Goal: Transaction & Acquisition: Purchase product/service

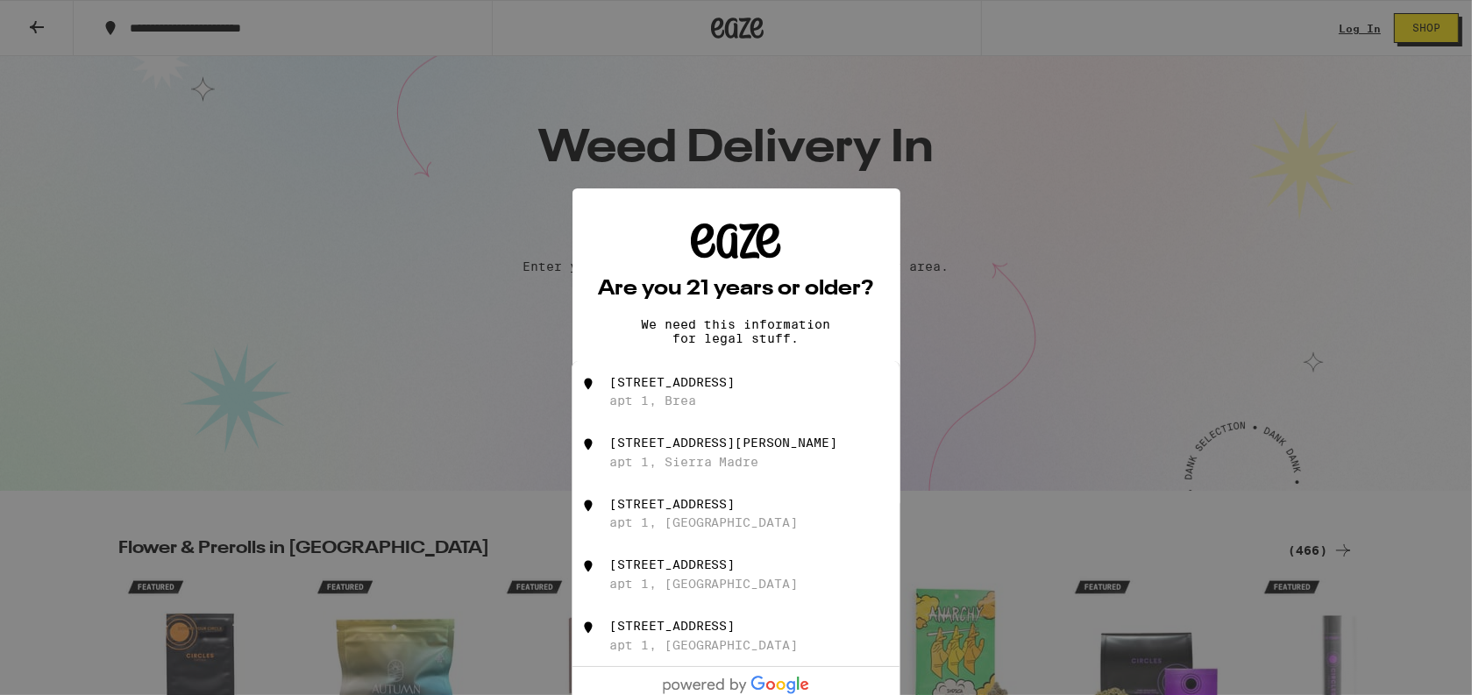
click at [722, 389] on div "201 Laurel Ave apt 1, Brea" at bounding box center [765, 391] width 313 height 33
type input "201 Laurel Ave apt 1, Brea, CA"
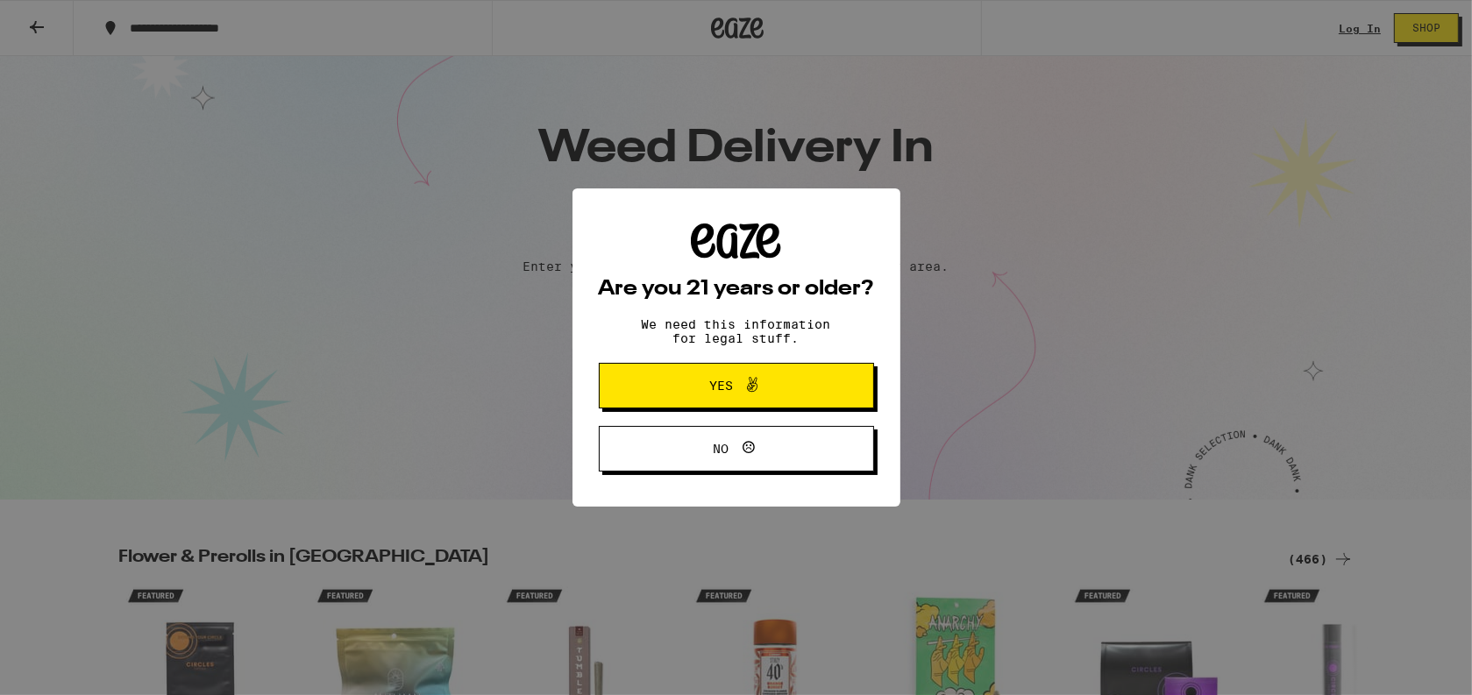
click at [722, 389] on span "Yes" at bounding box center [721, 386] width 24 height 12
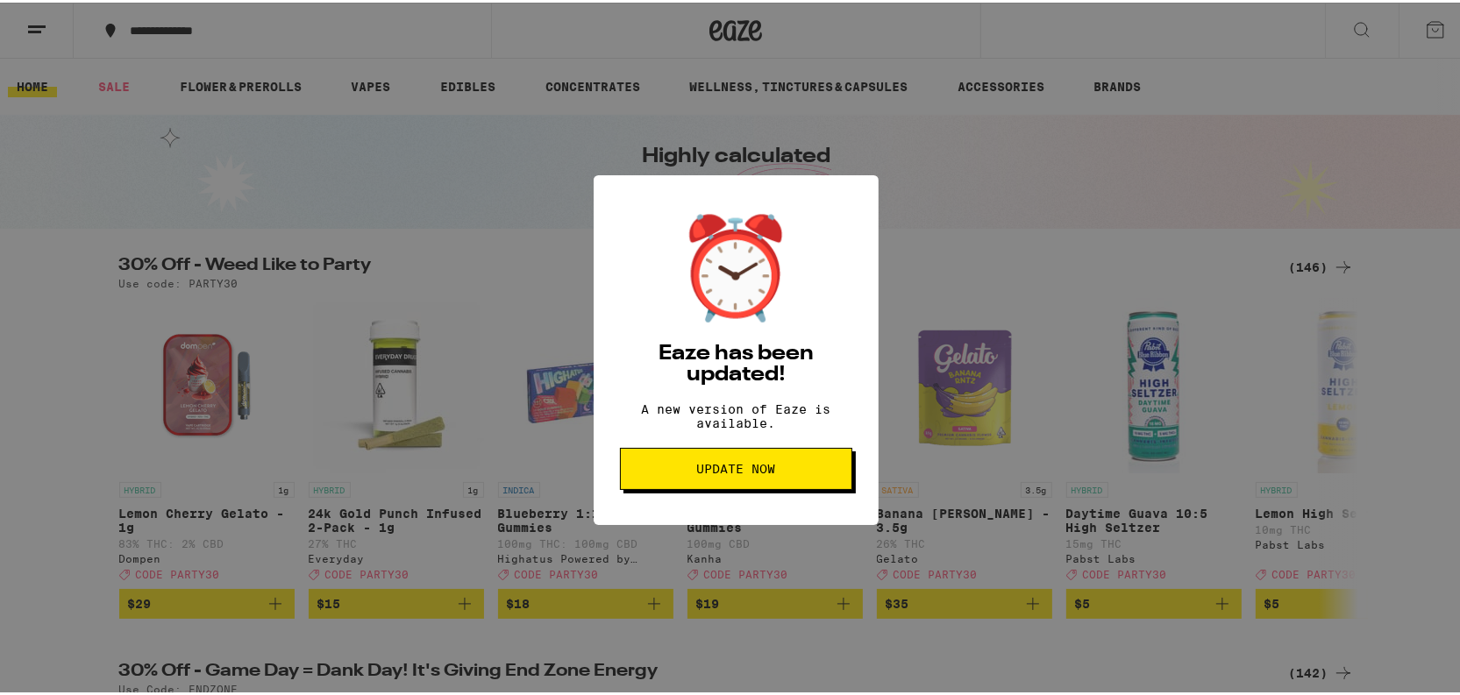
click at [639, 473] on span "Update Now" at bounding box center [736, 466] width 203 height 12
click at [936, 182] on div "⏰ Eaze has been updated! A new version of Eaze is available. Update Now" at bounding box center [736, 347] width 1472 height 695
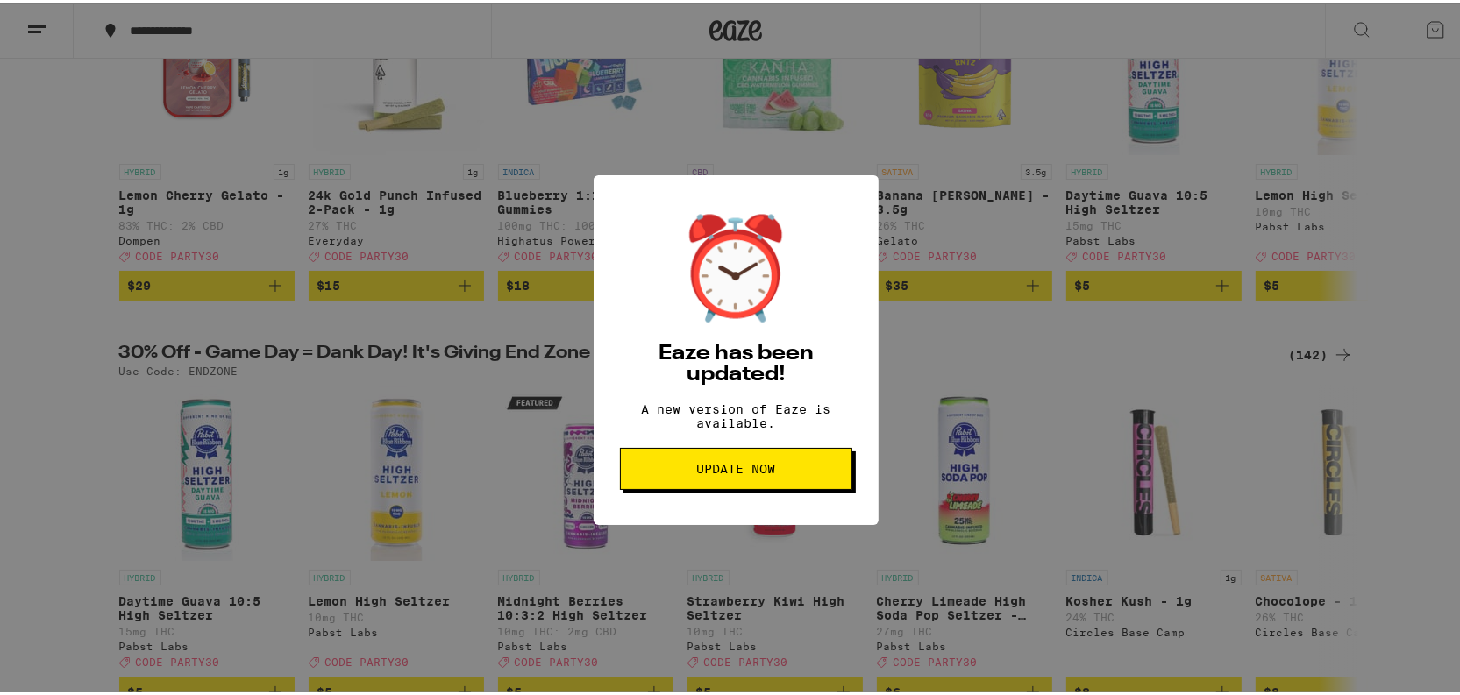
click at [748, 487] on button "Update Now" at bounding box center [736, 466] width 232 height 42
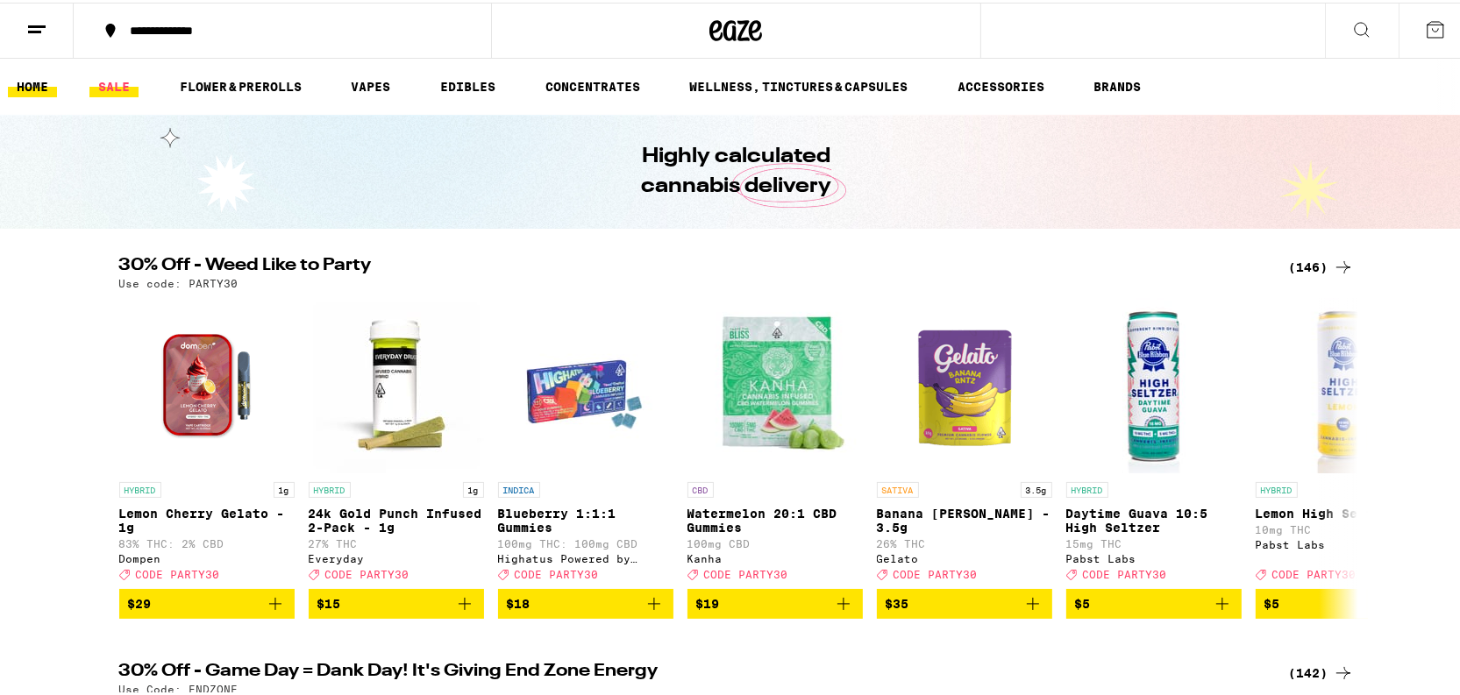
click at [111, 78] on link "SALE" at bounding box center [113, 84] width 49 height 21
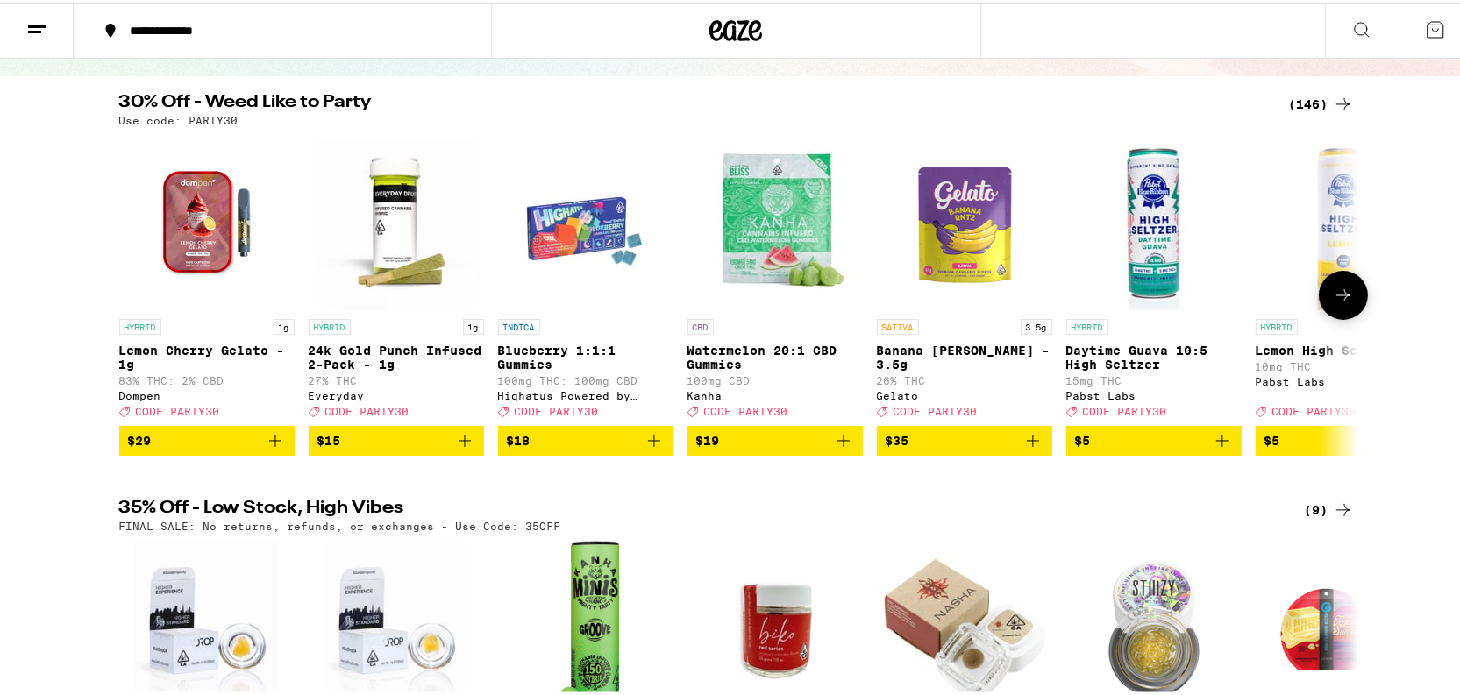
scroll to position [79, 0]
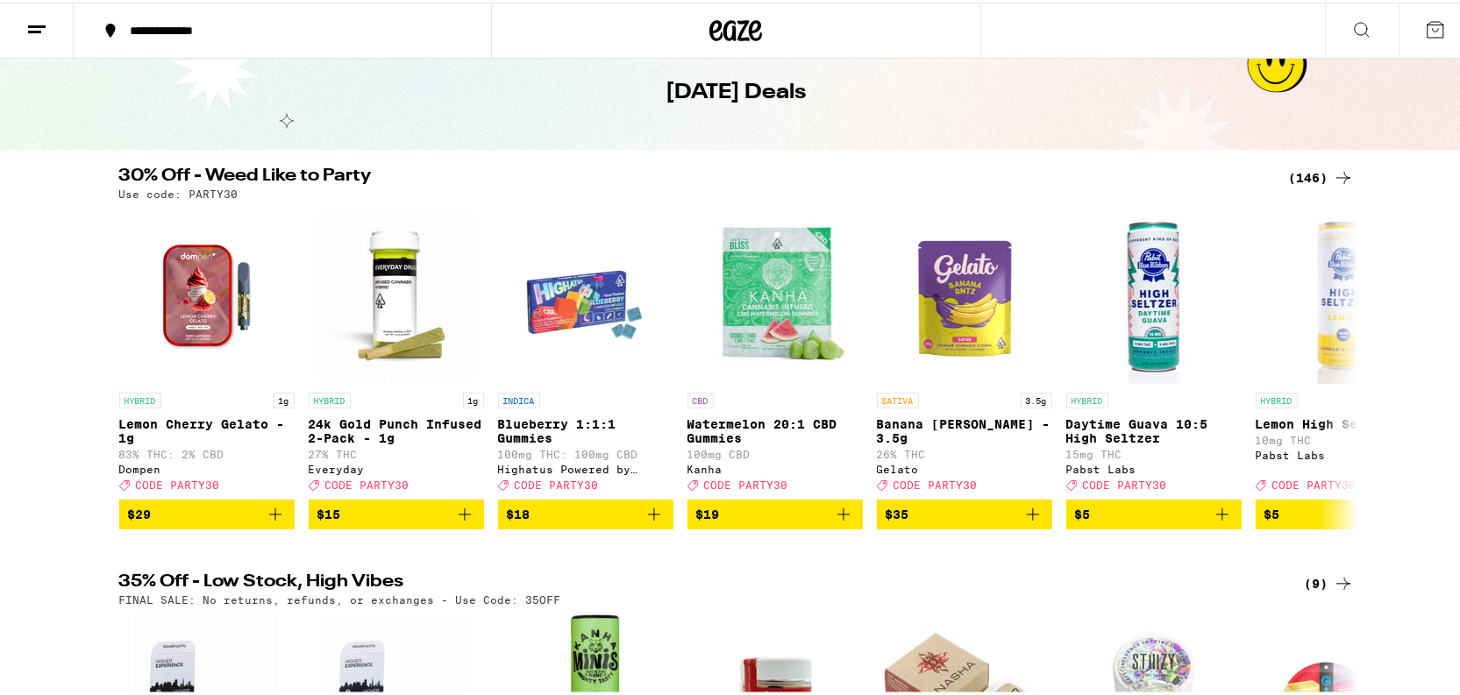
click at [1308, 171] on div "(146)" at bounding box center [1321, 175] width 65 height 21
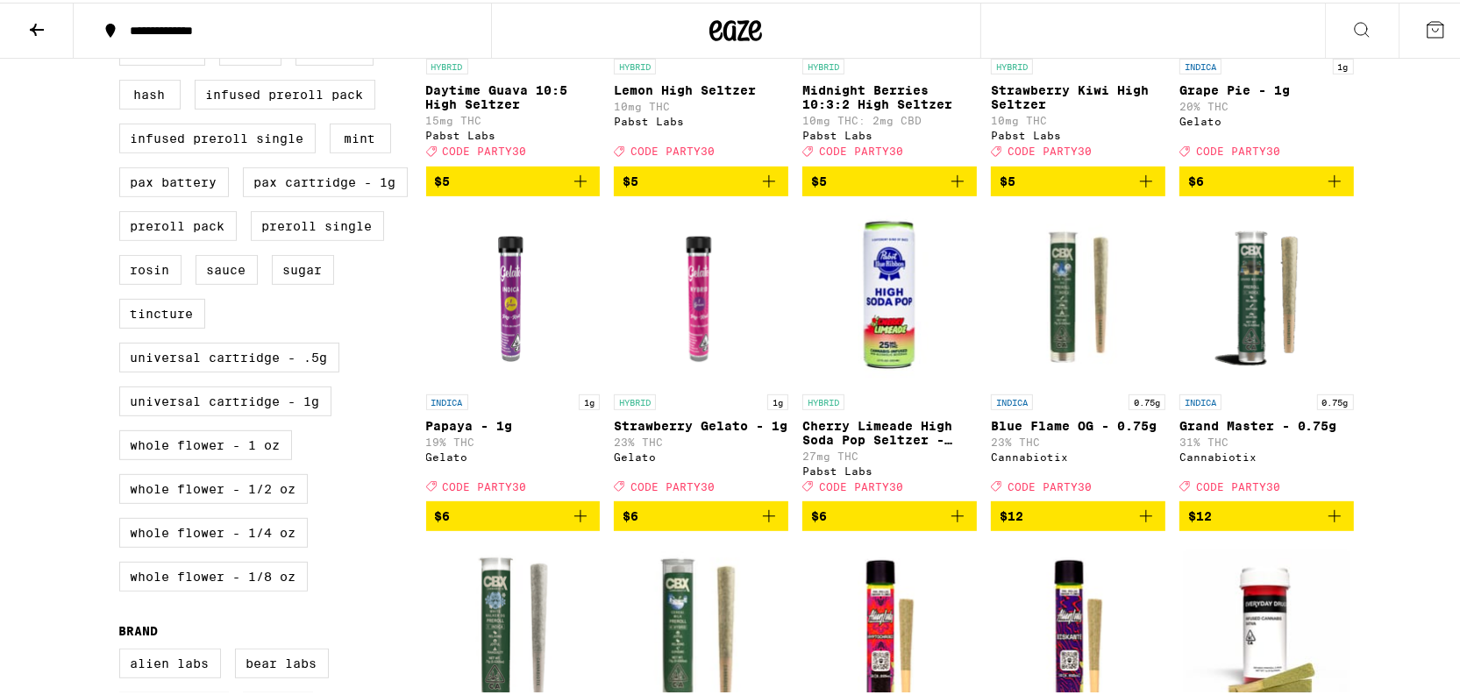
scroll to position [717, 0]
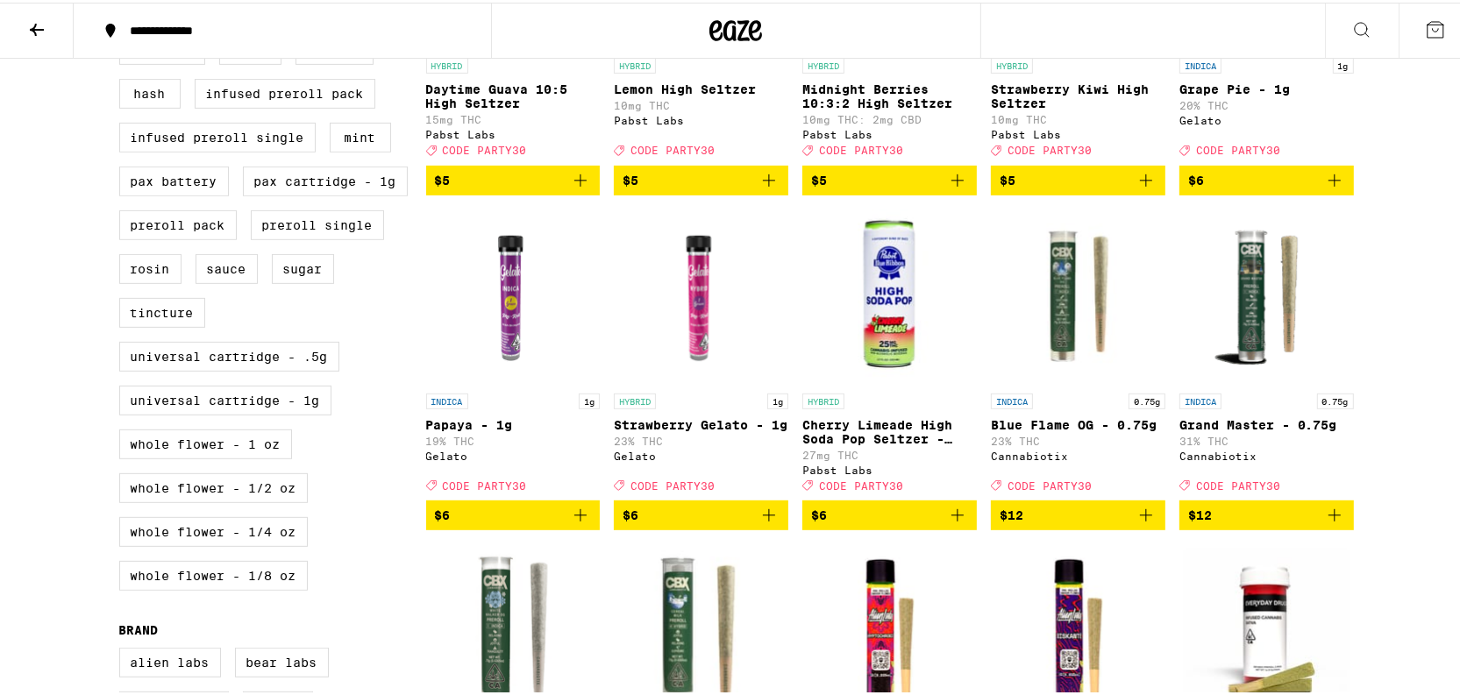
click at [657, 347] on img "Open page for Strawberry Gelato - 1g from Gelato" at bounding box center [701, 294] width 174 height 175
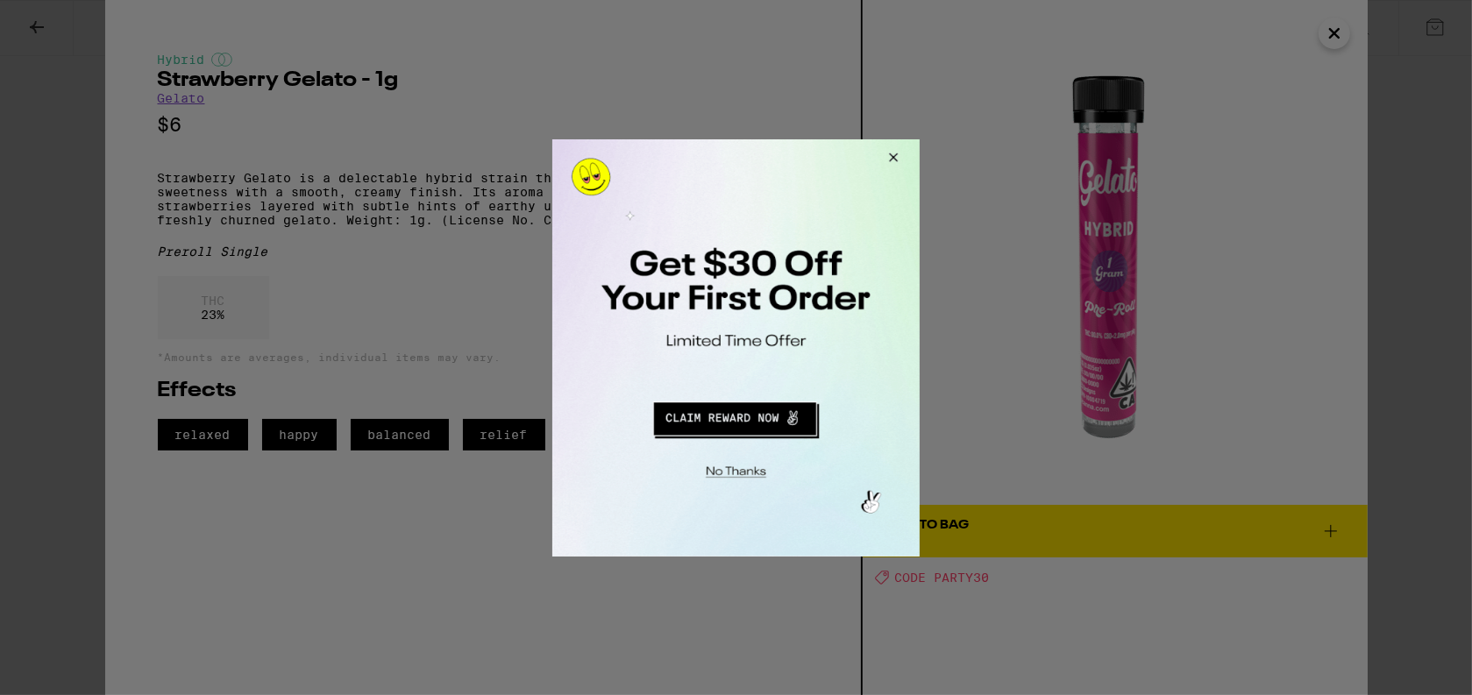
click at [1340, 35] on div at bounding box center [736, 347] width 1472 height 695
click at [897, 152] on button "Close Modal" at bounding box center [889, 160] width 47 height 42
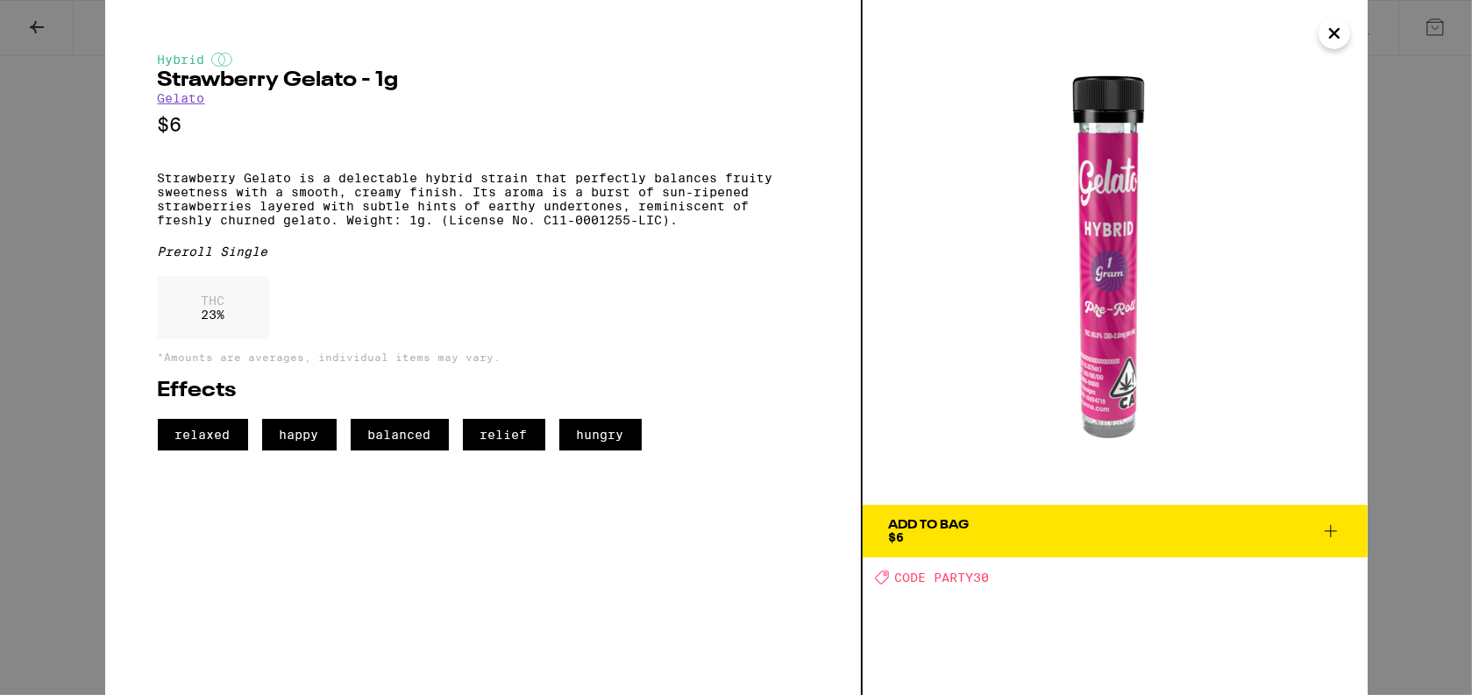
click at [1328, 36] on icon "Close" at bounding box center [1334, 33] width 21 height 26
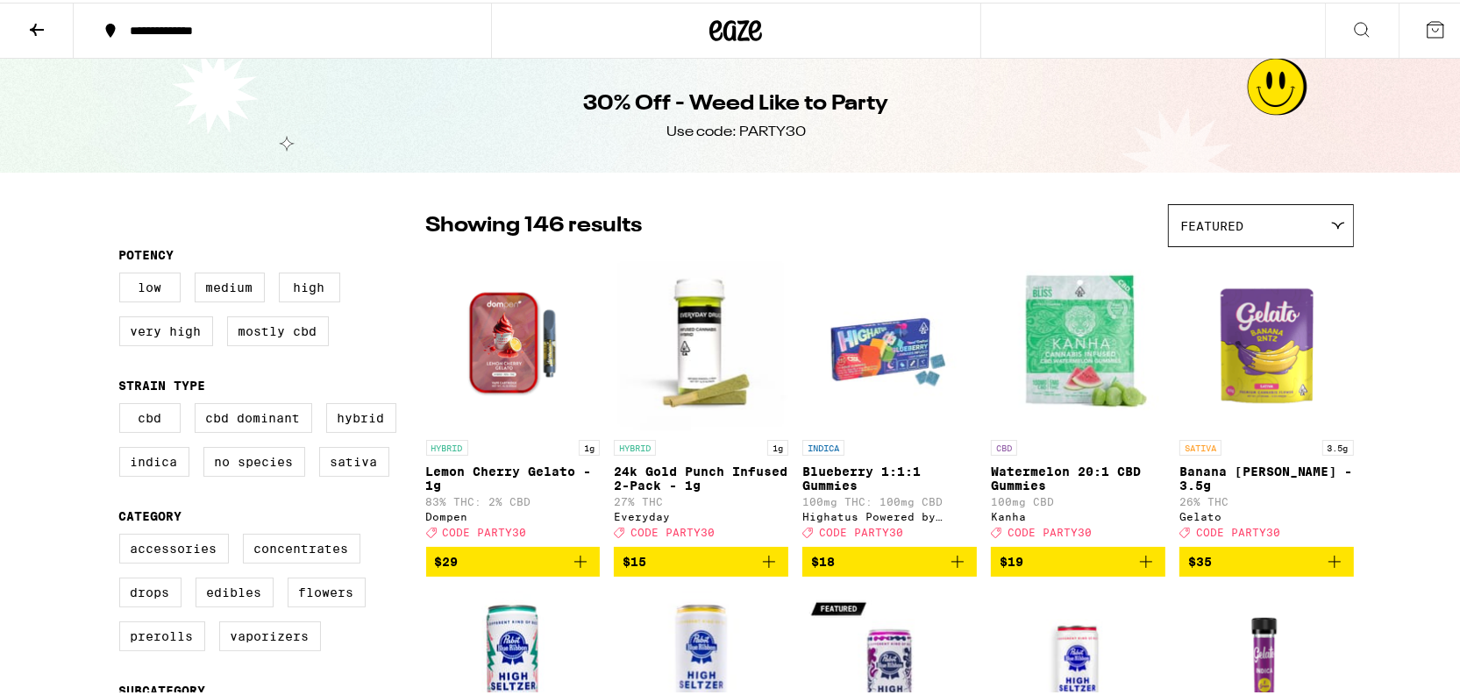
click at [40, 21] on icon at bounding box center [36, 27] width 21 height 21
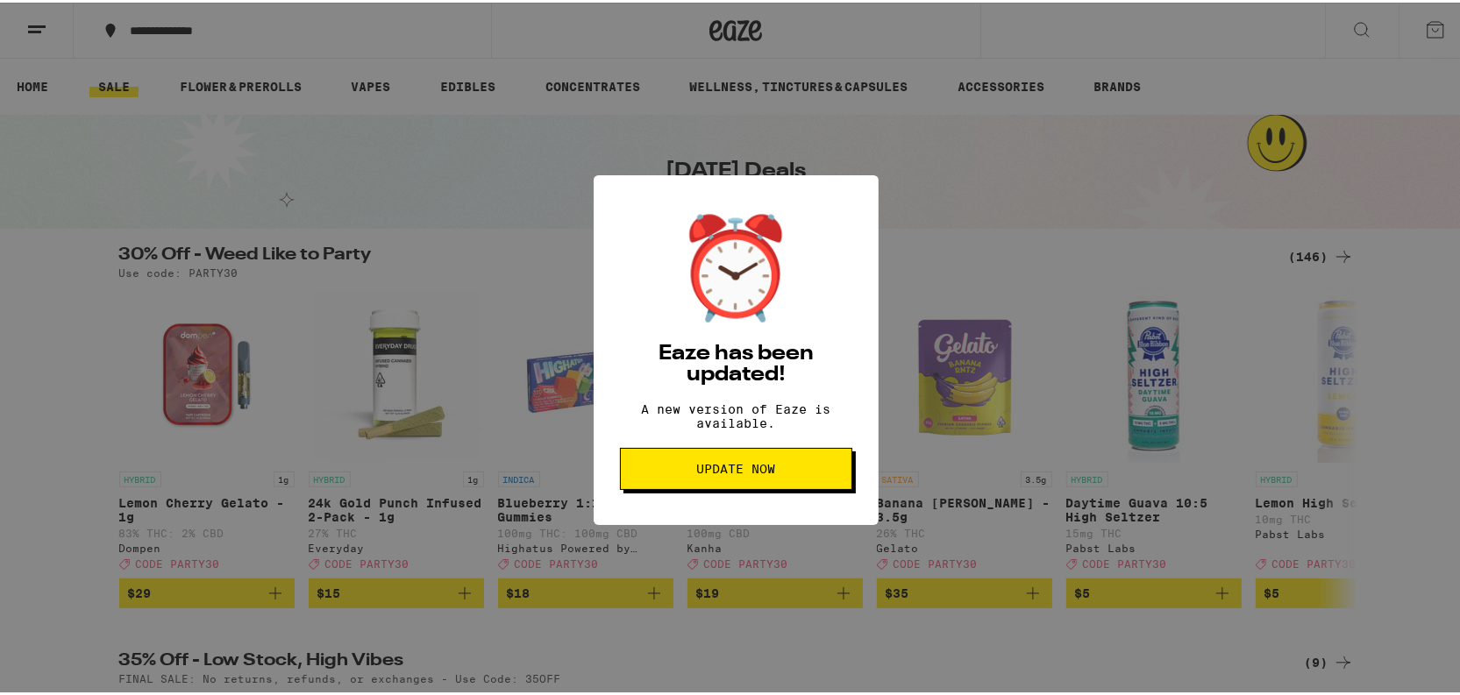
click at [729, 148] on div "⏰ Eaze has been updated! A new version of Eaze is available. Update Now" at bounding box center [736, 347] width 1472 height 695
click at [756, 471] on span "Update Now" at bounding box center [736, 466] width 79 height 12
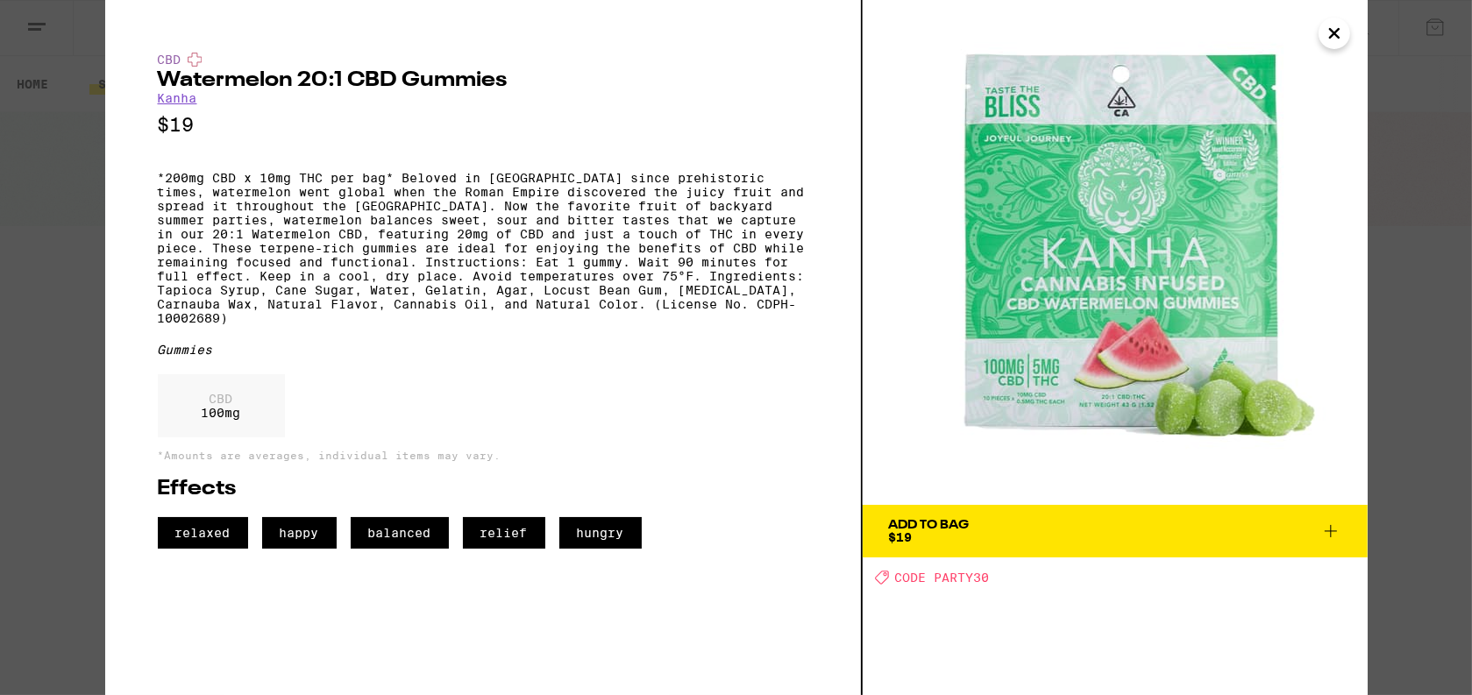
click at [1328, 31] on icon "Close" at bounding box center [1334, 33] width 21 height 26
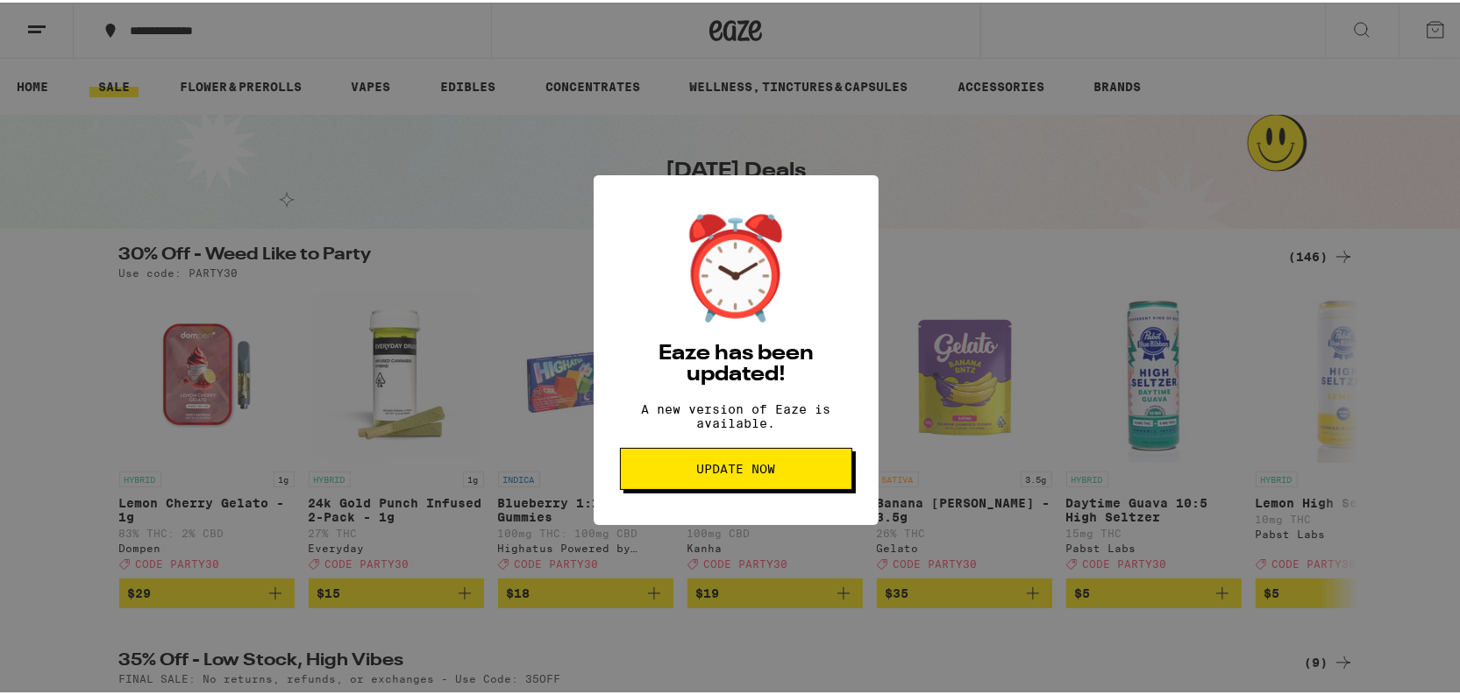
click at [736, 487] on button "Update Now" at bounding box center [736, 466] width 232 height 42
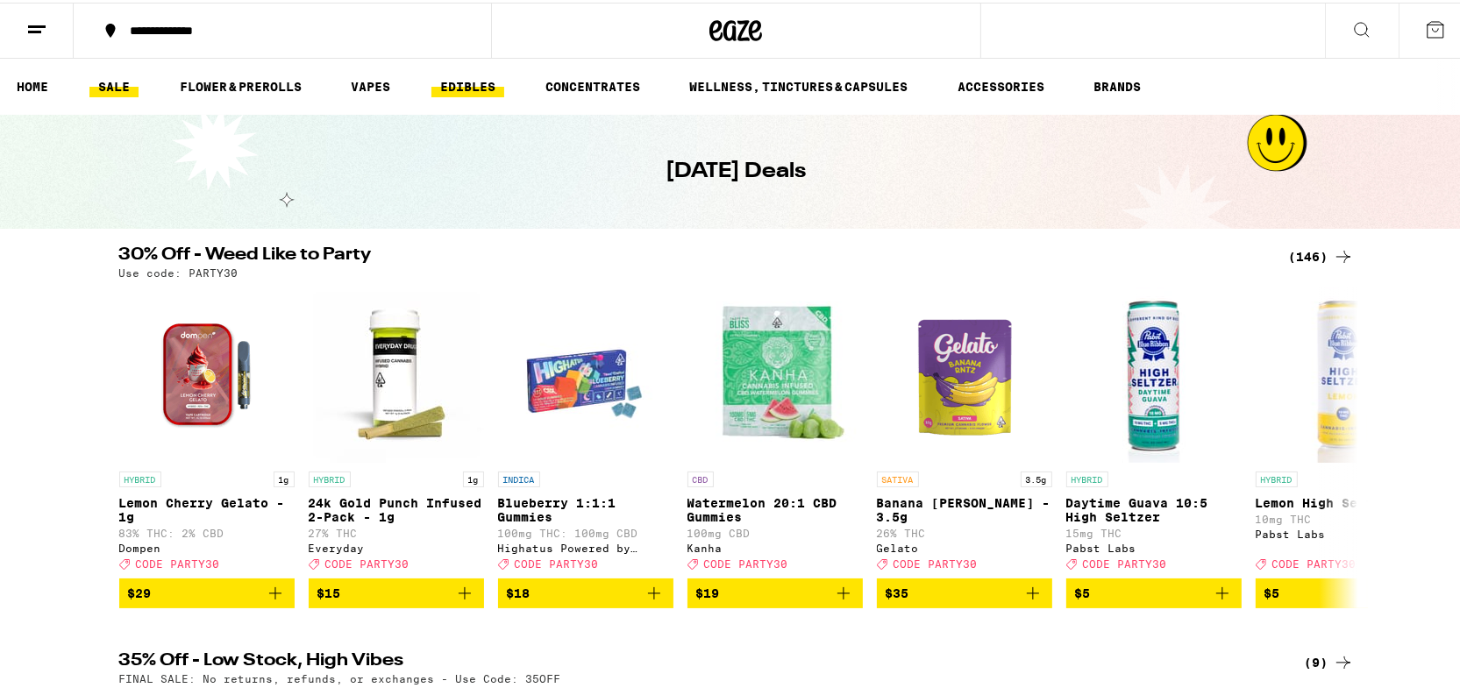
click at [476, 88] on link "EDIBLES" at bounding box center [467, 84] width 73 height 21
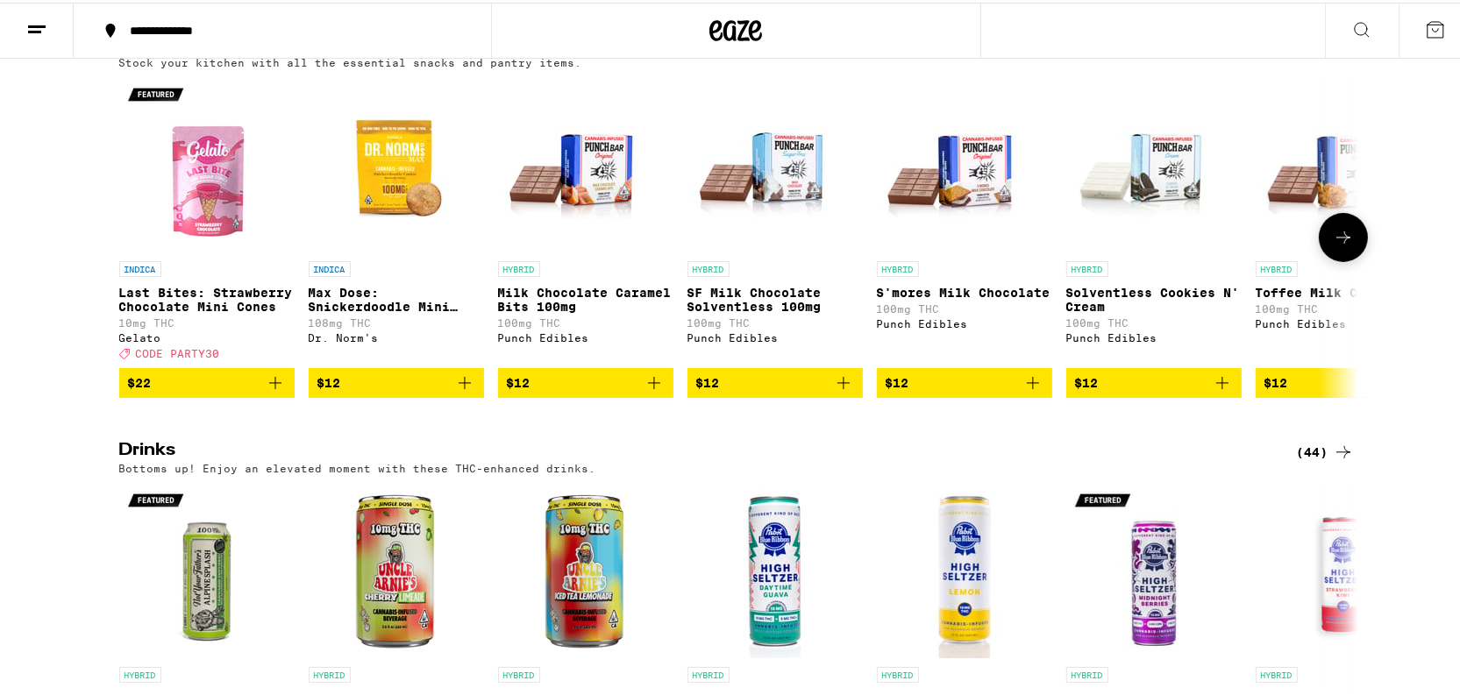
scroll to position [797, 0]
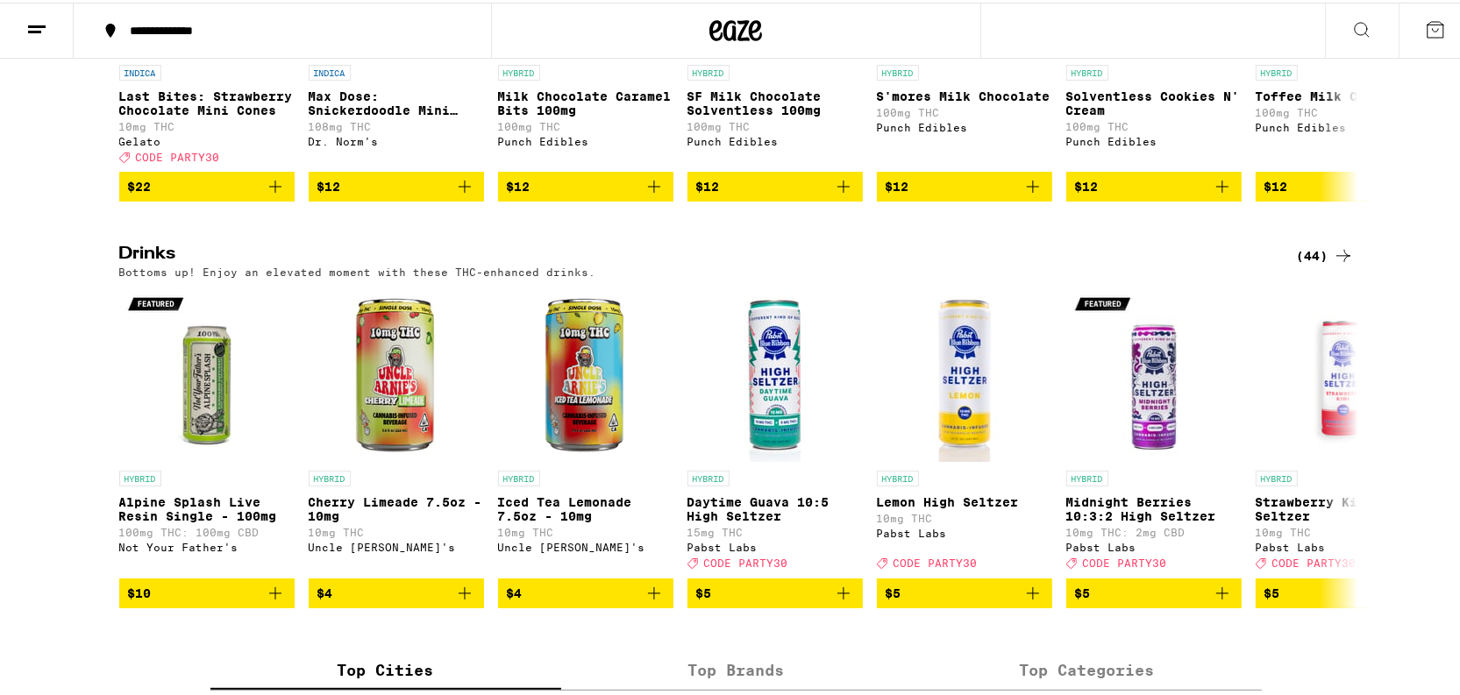
click at [1337, 264] on icon at bounding box center [1343, 253] width 21 height 21
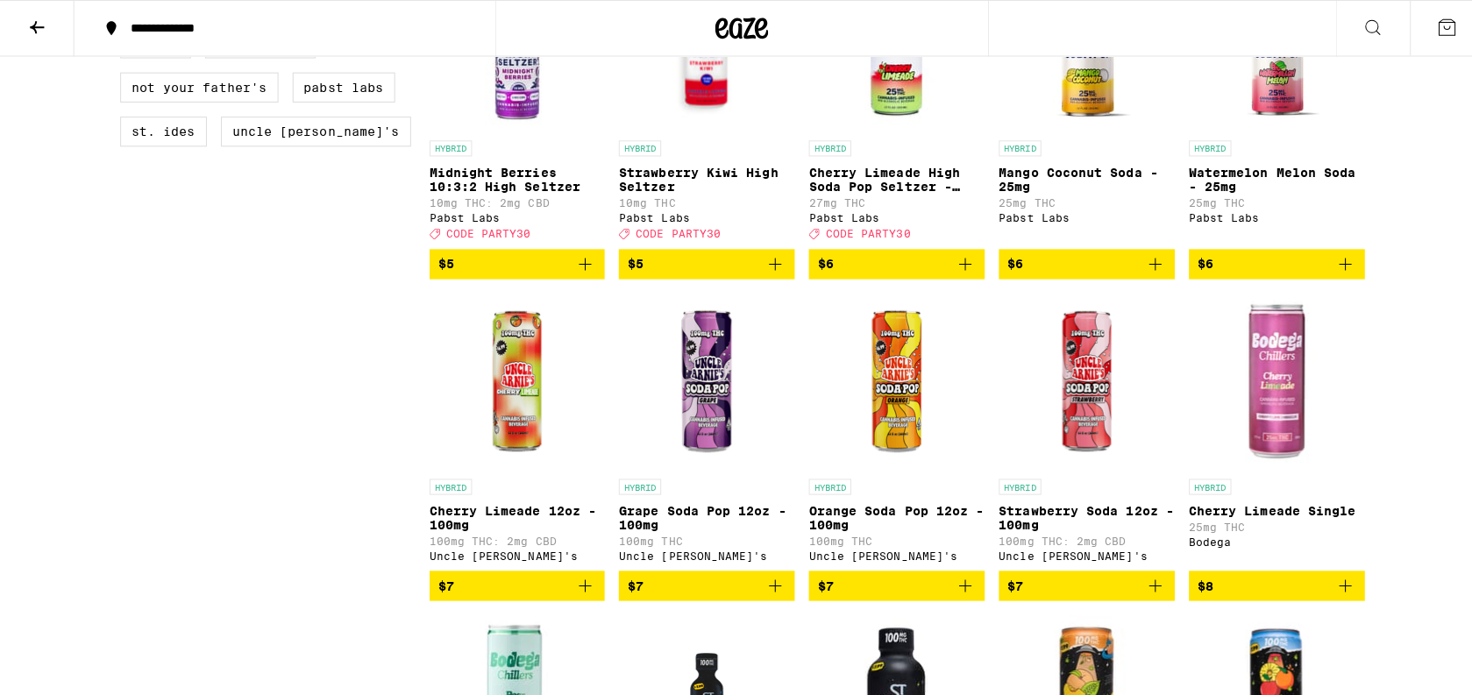
scroll to position [637, 0]
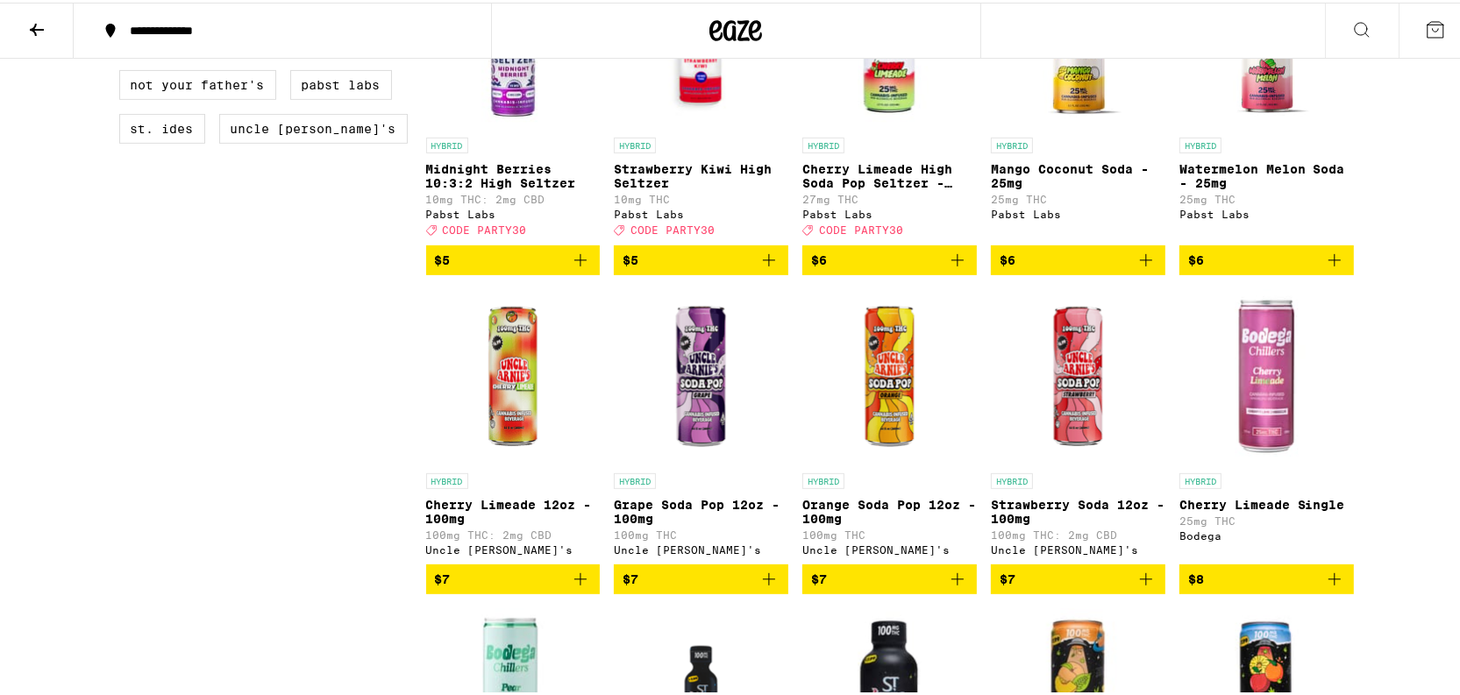
click at [1071, 415] on img "Open page for Strawberry Soda 12oz - 100mg from Uncle Arnie's" at bounding box center [1078, 374] width 174 height 175
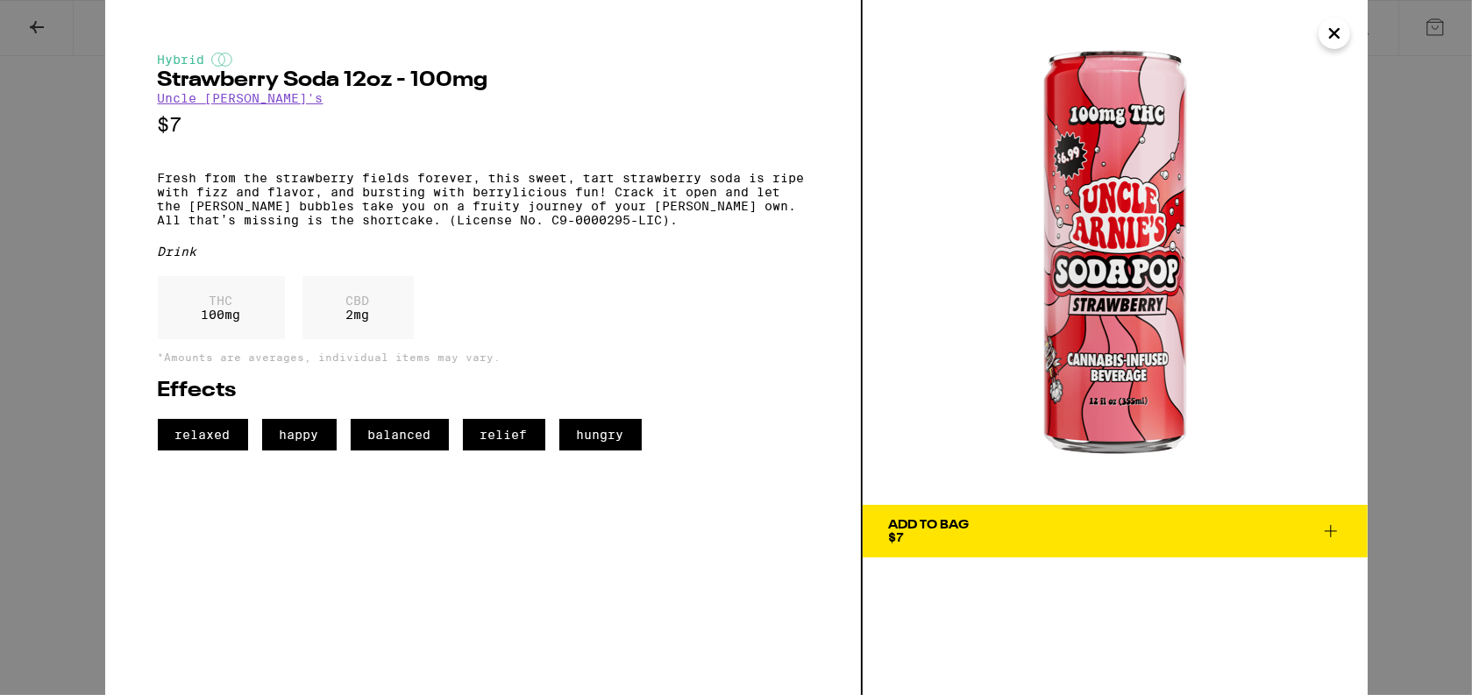
click at [1061, 541] on span "Add To Bag $7" at bounding box center [1115, 531] width 452 height 25
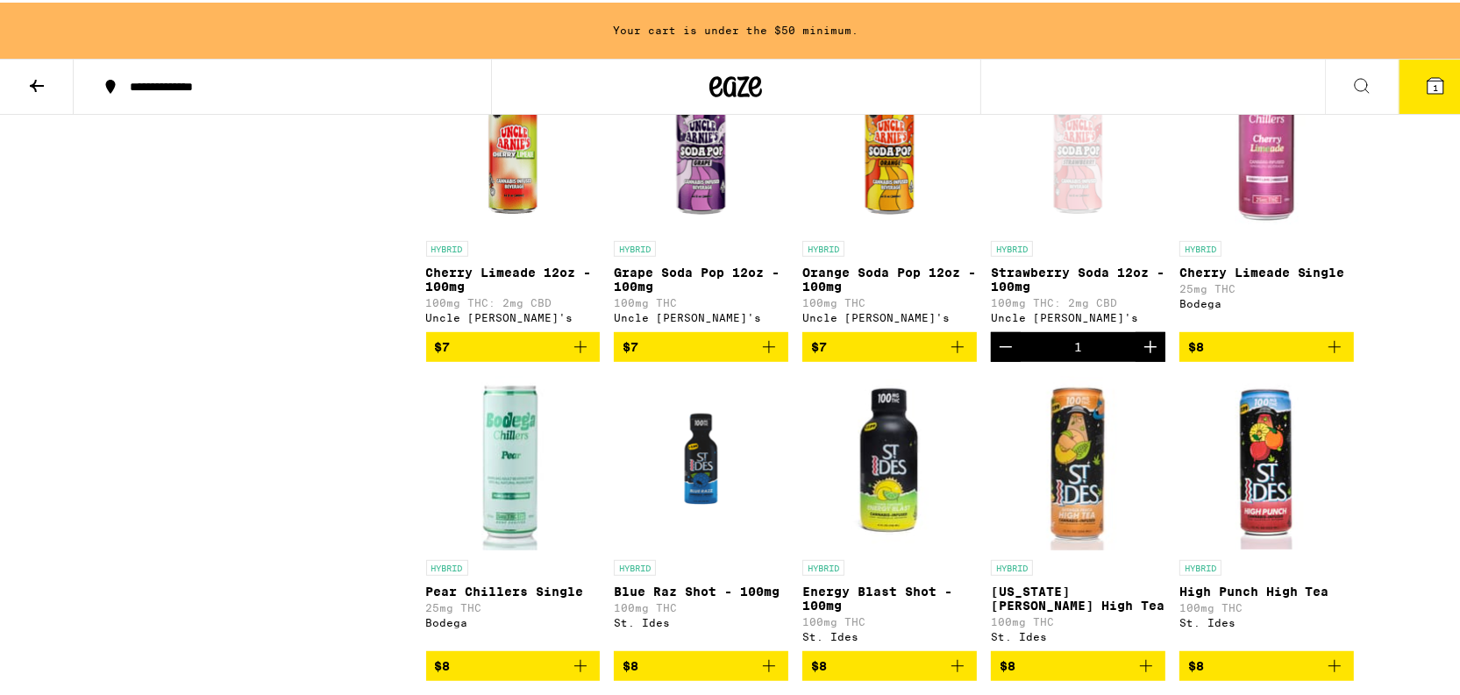
scroll to position [932, 0]
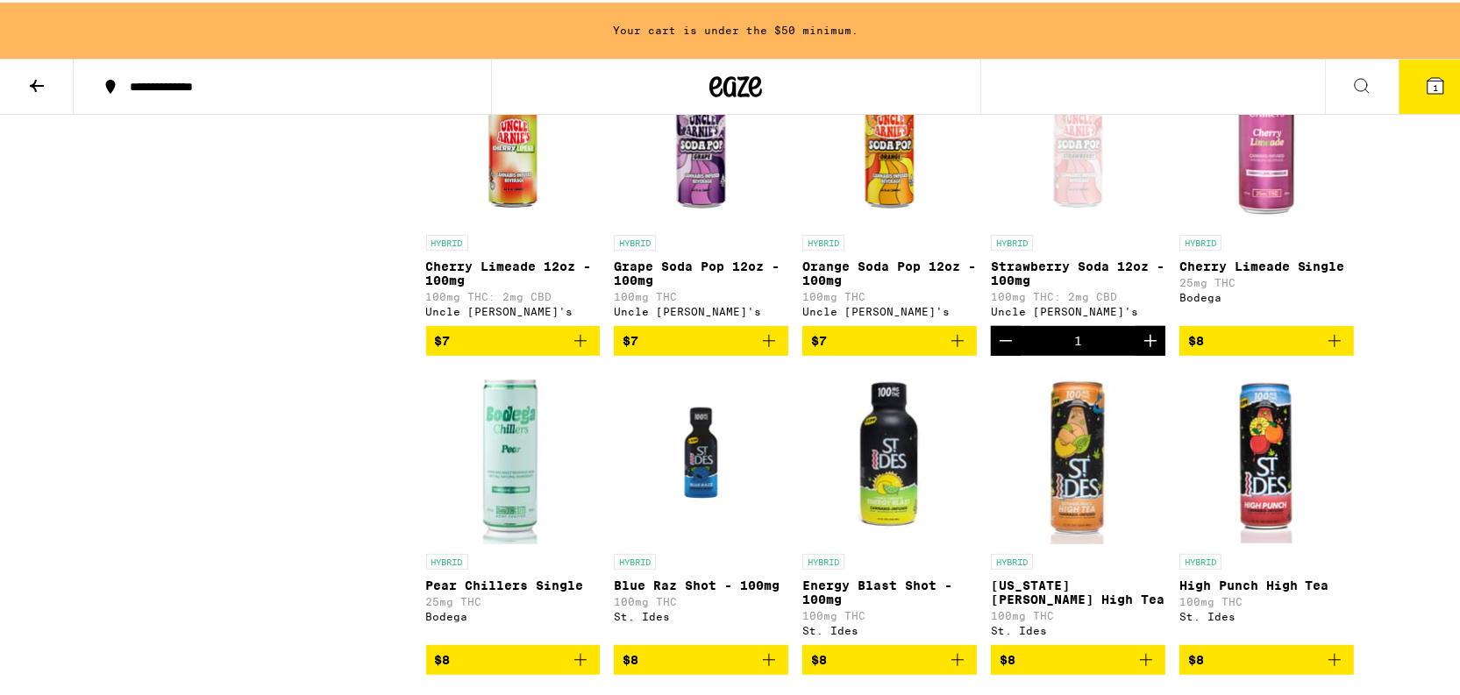
click at [1265, 224] on img "Open page for Cherry Limeade Single from Bodega" at bounding box center [1266, 135] width 174 height 175
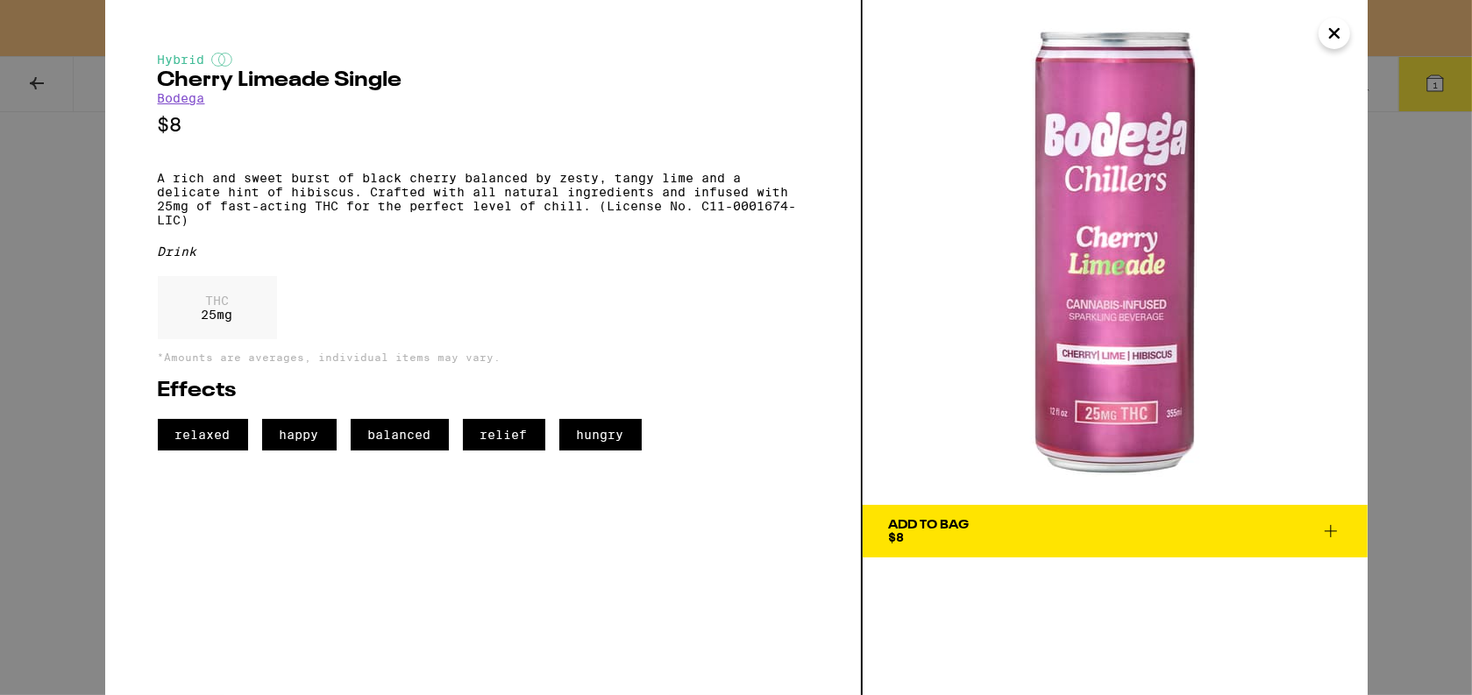
click at [1021, 529] on span "Add To Bag $8" at bounding box center [1115, 531] width 452 height 25
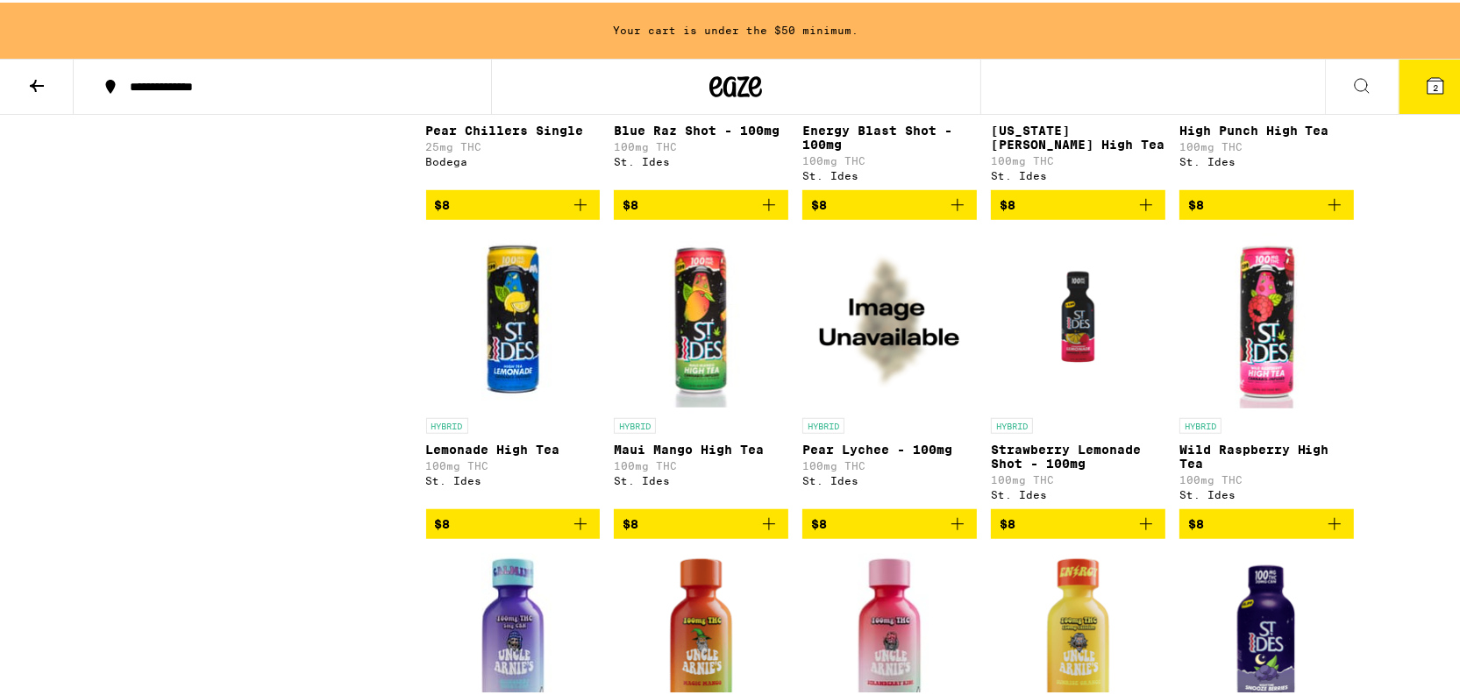
scroll to position [1411, 0]
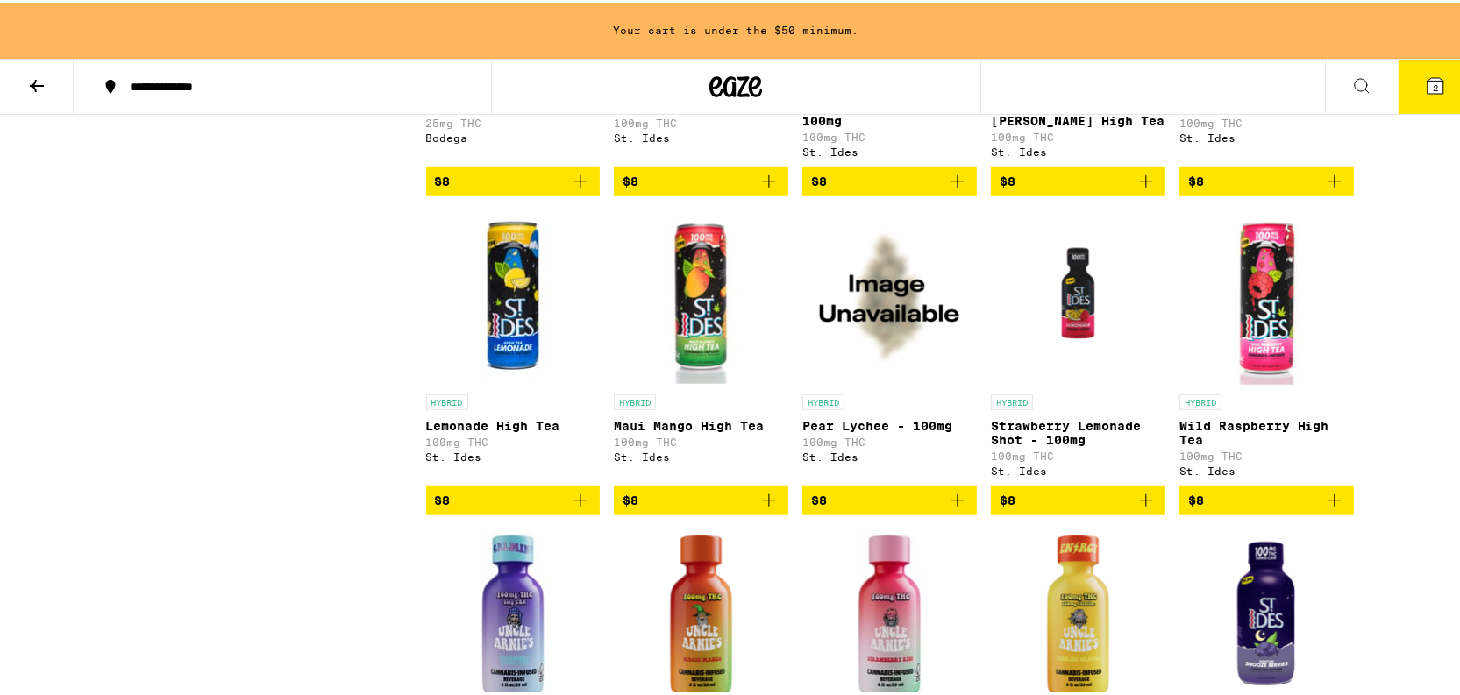
click at [490, 341] on img "Open page for Lemonade High Tea from St. Ides" at bounding box center [513, 295] width 174 height 175
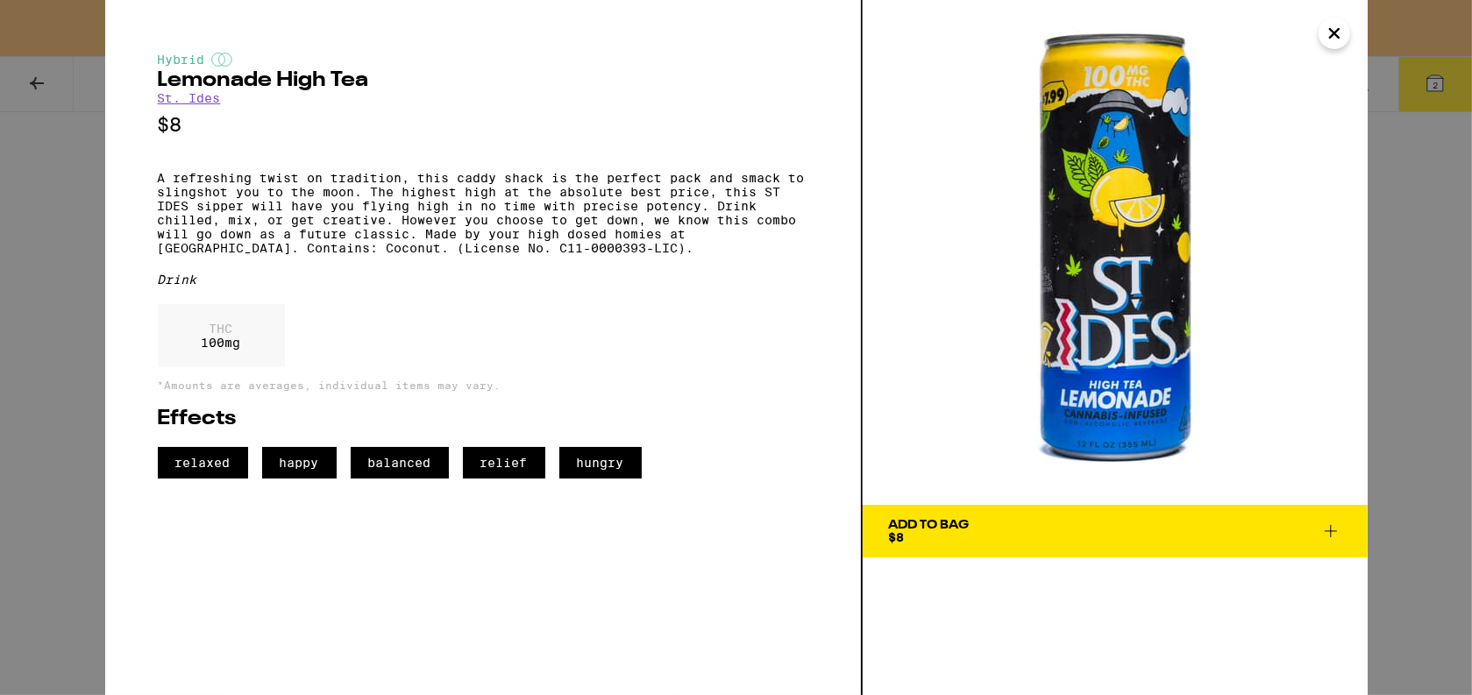
click at [1119, 543] on span "Add To Bag $8" at bounding box center [1115, 531] width 452 height 25
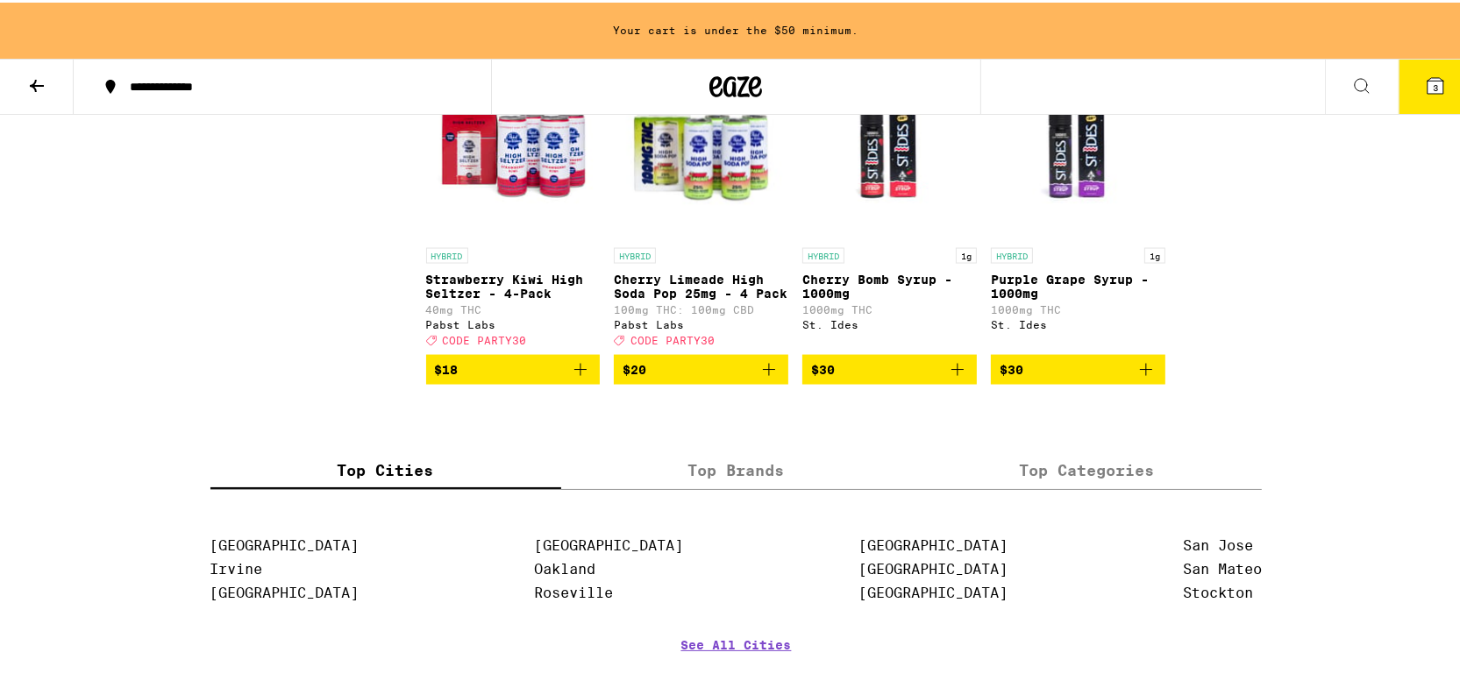
scroll to position [3164, 0]
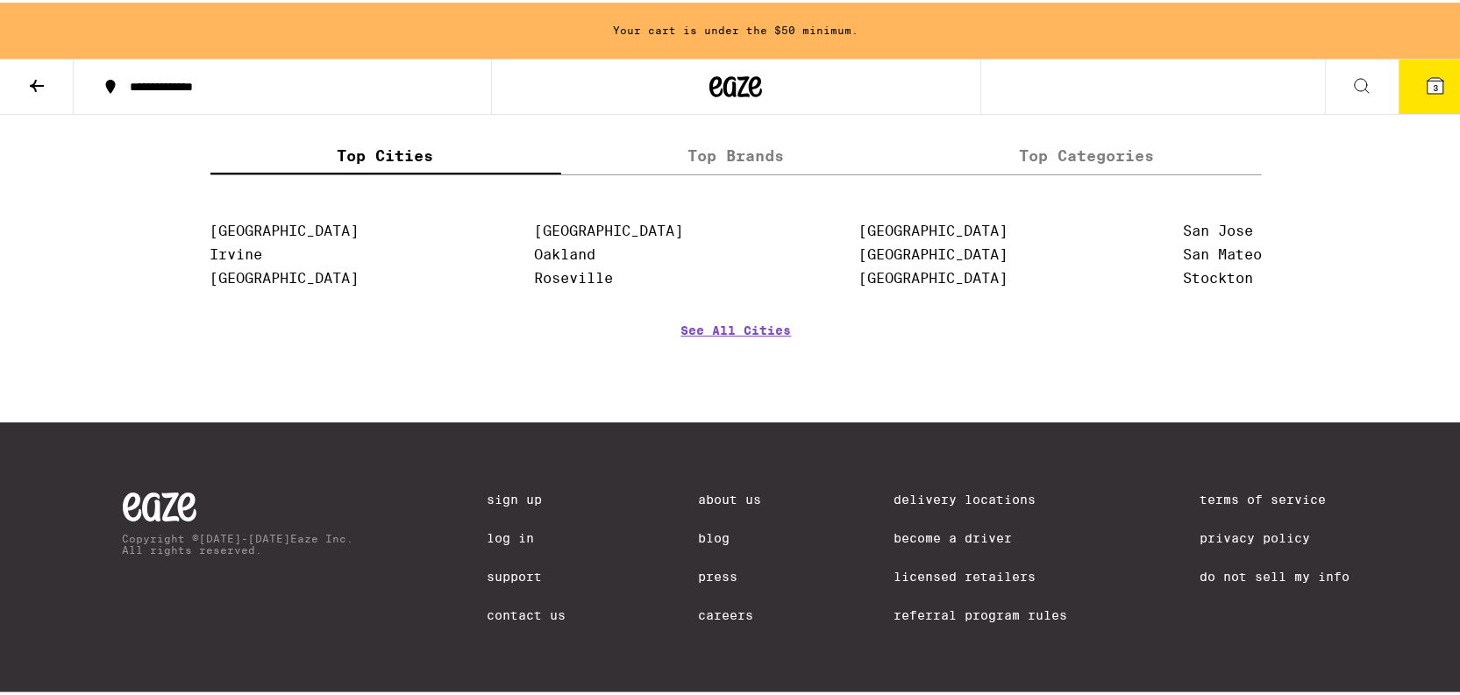
click at [41, 86] on icon at bounding box center [36, 83] width 21 height 21
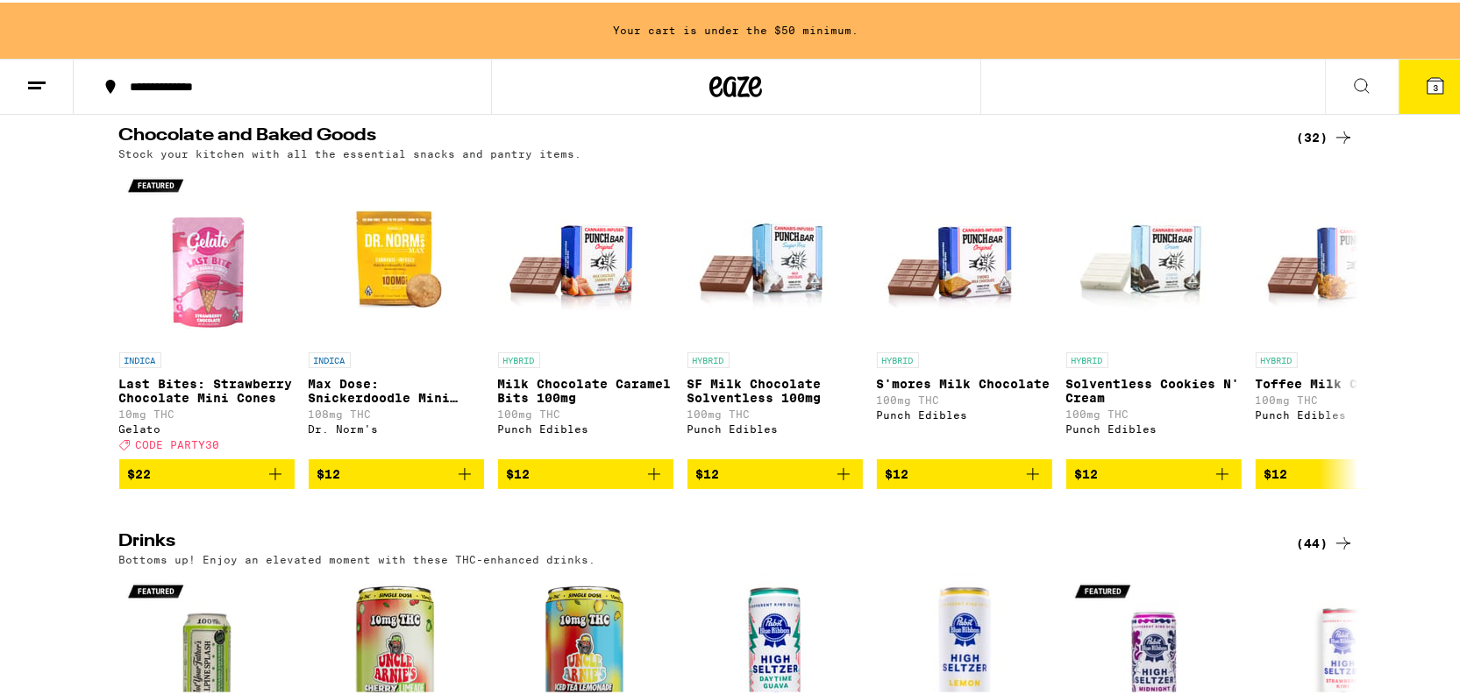
scroll to position [558, 0]
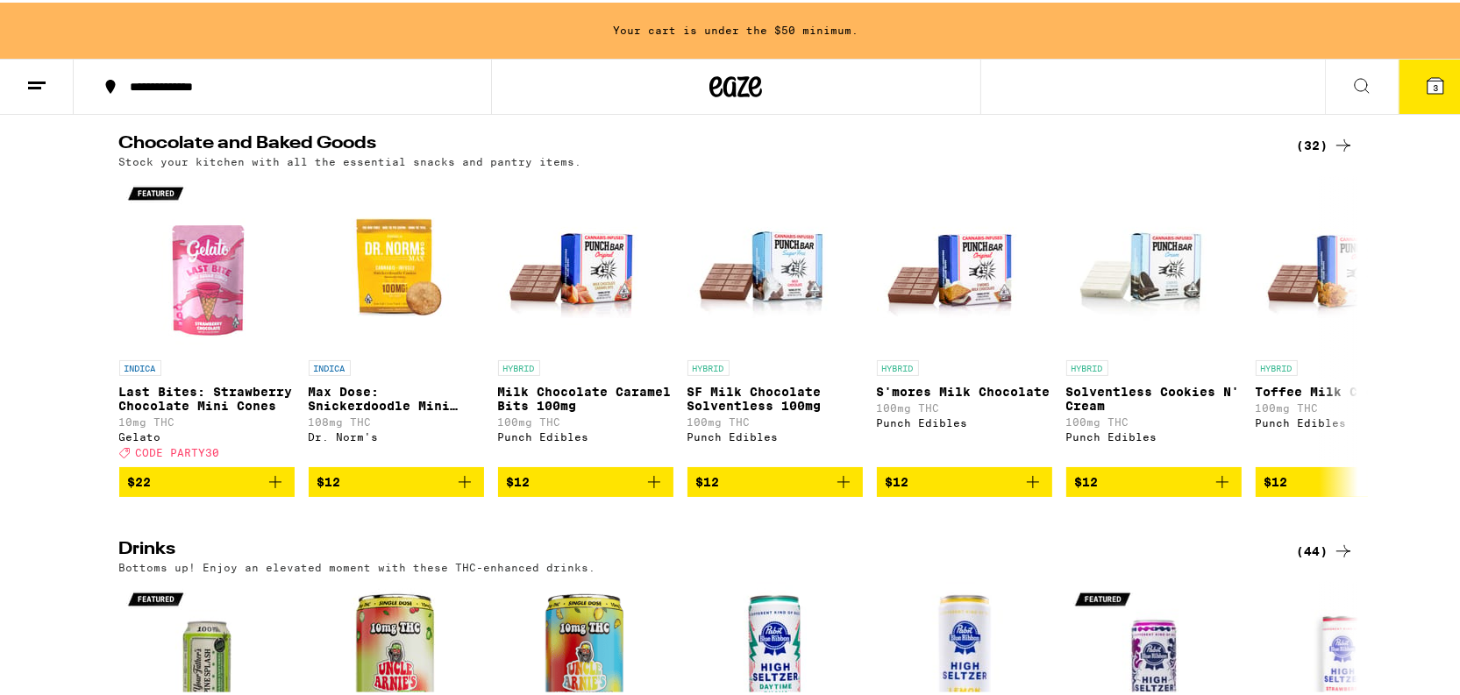
click at [1336, 149] on icon at bounding box center [1343, 143] width 14 height 12
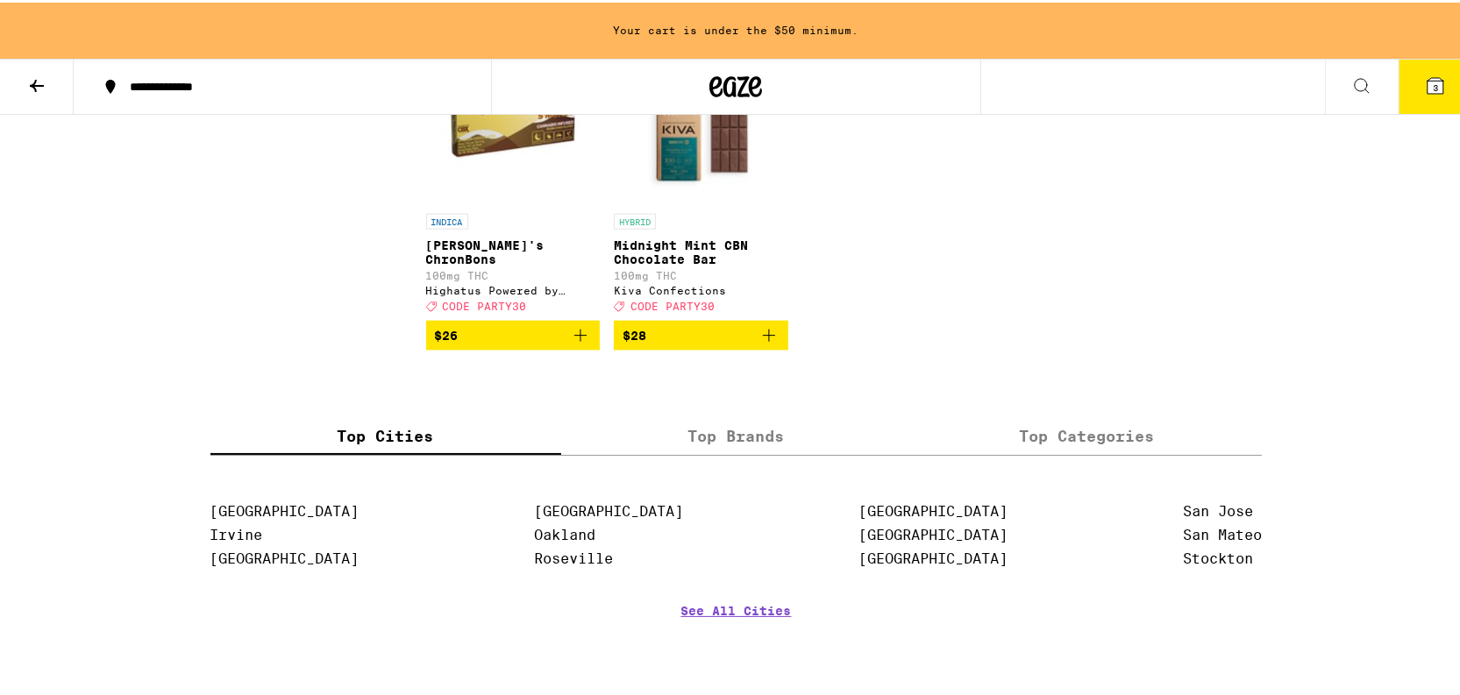
scroll to position [2470, 0]
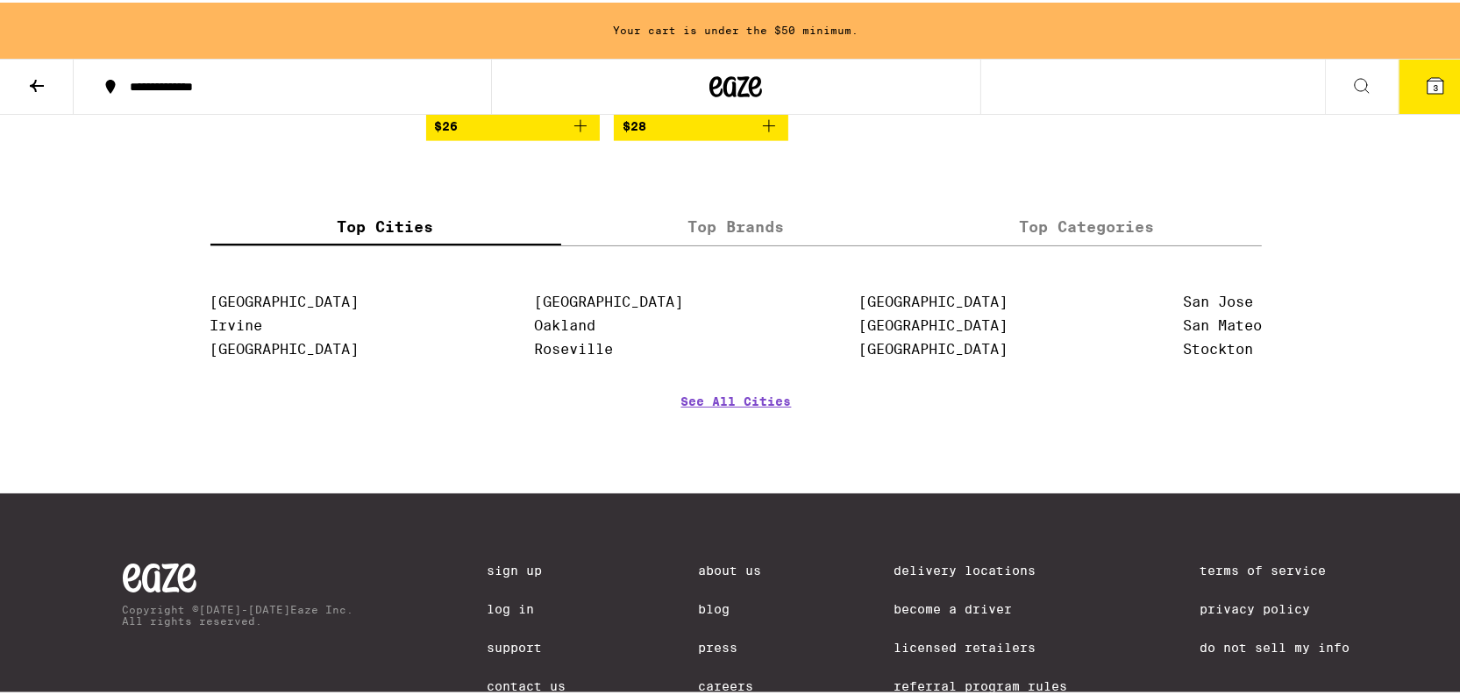
click at [32, 78] on icon at bounding box center [36, 83] width 21 height 21
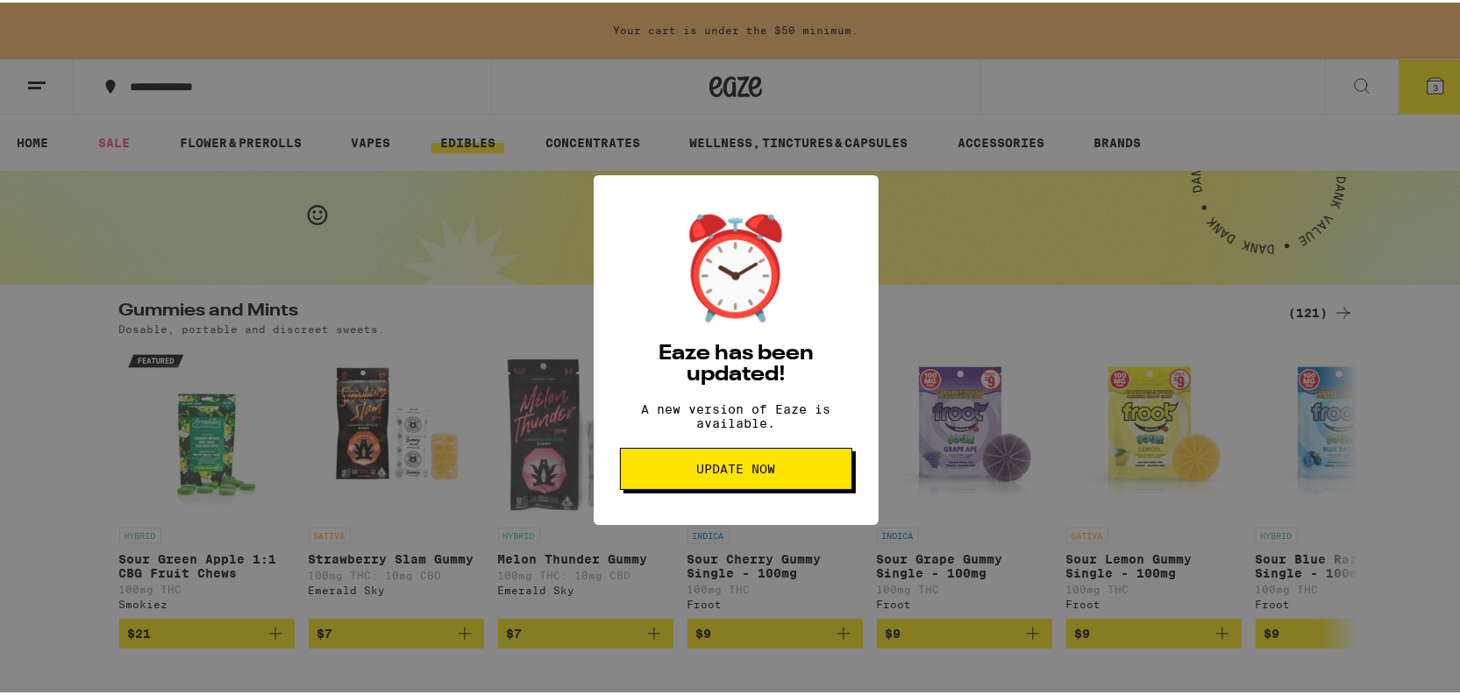
click at [788, 469] on button "Update Now" at bounding box center [736, 466] width 232 height 42
click at [669, 465] on button "Update Now" at bounding box center [736, 466] width 232 height 42
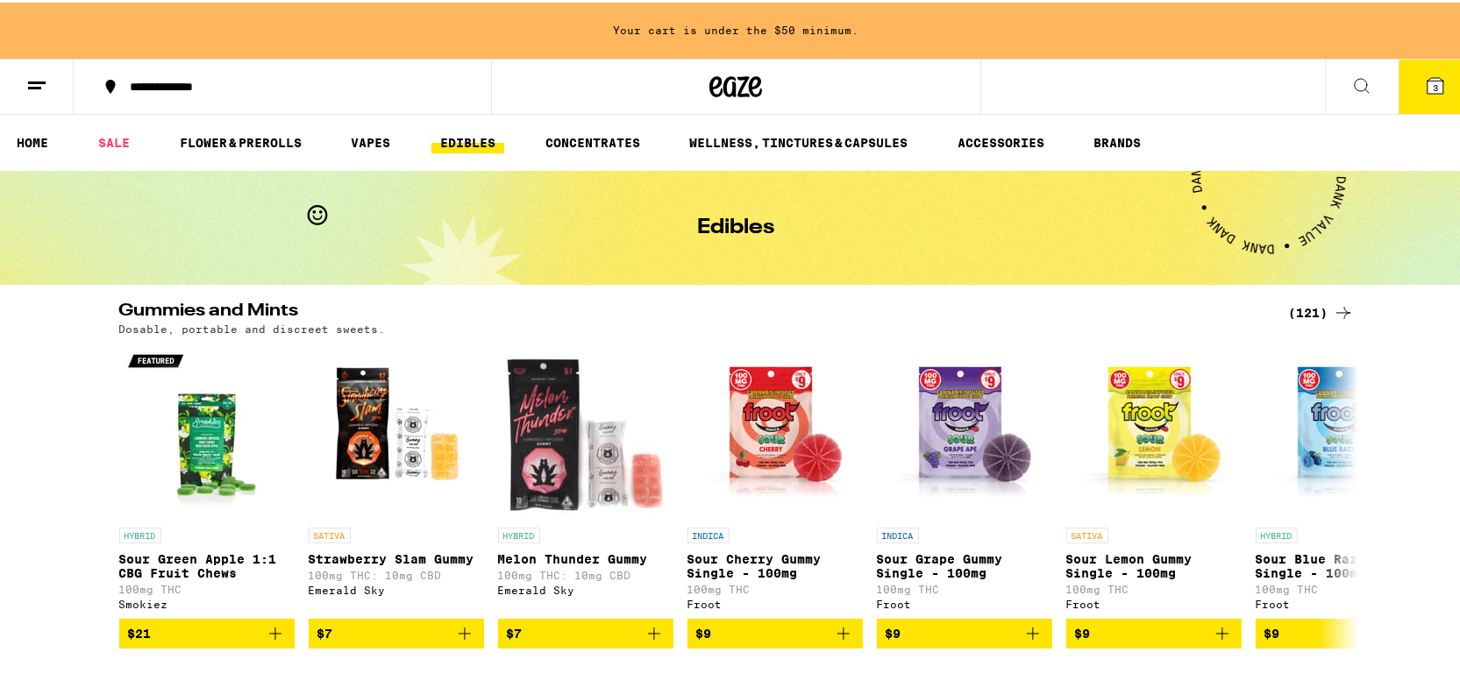
click at [365, 137] on link "VAPES" at bounding box center [370, 140] width 57 height 21
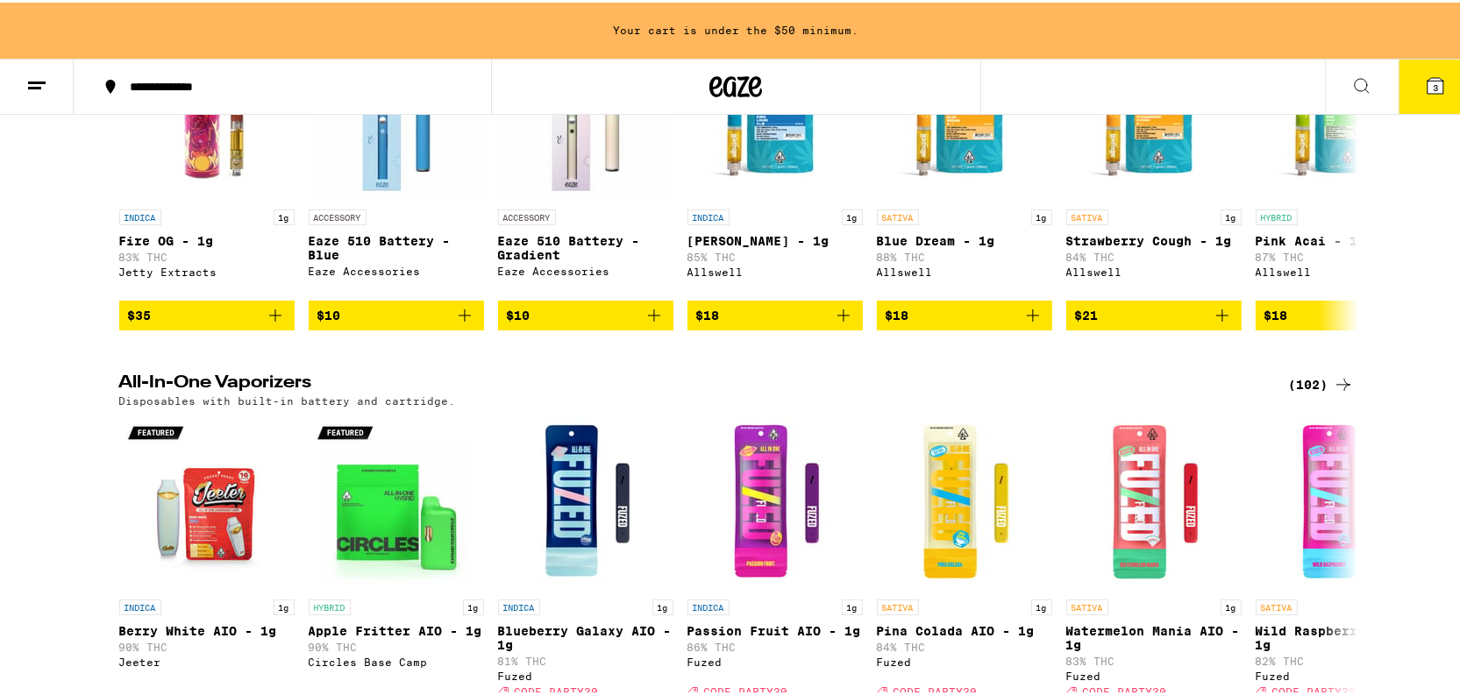
click at [1347, 404] on div "All-In-One Vaporizers (102) Disposables with built-in battery and cartridge." at bounding box center [736, 388] width 1262 height 32
click at [1324, 390] on div "(102)" at bounding box center [1321, 382] width 65 height 21
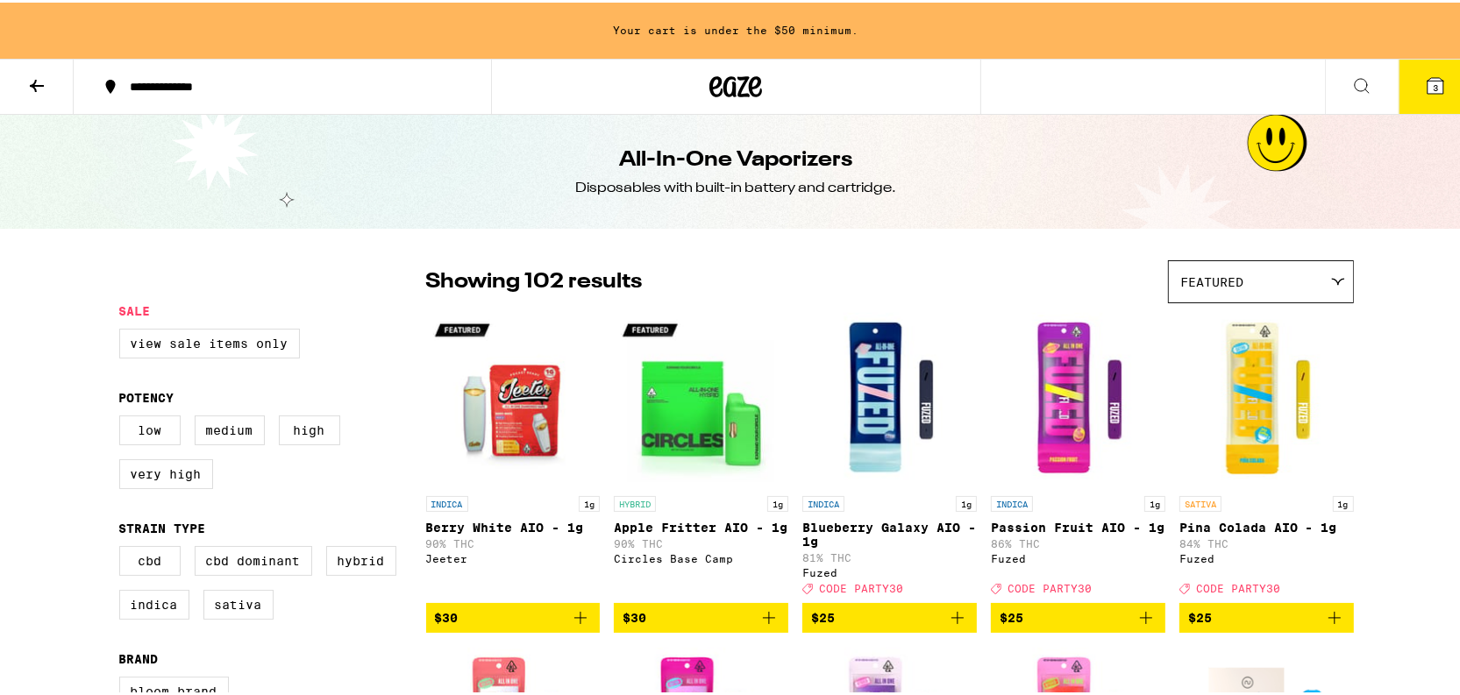
click at [482, 409] on img "Open page for Berry White AIO - 1g from Jeeter" at bounding box center [513, 396] width 174 height 175
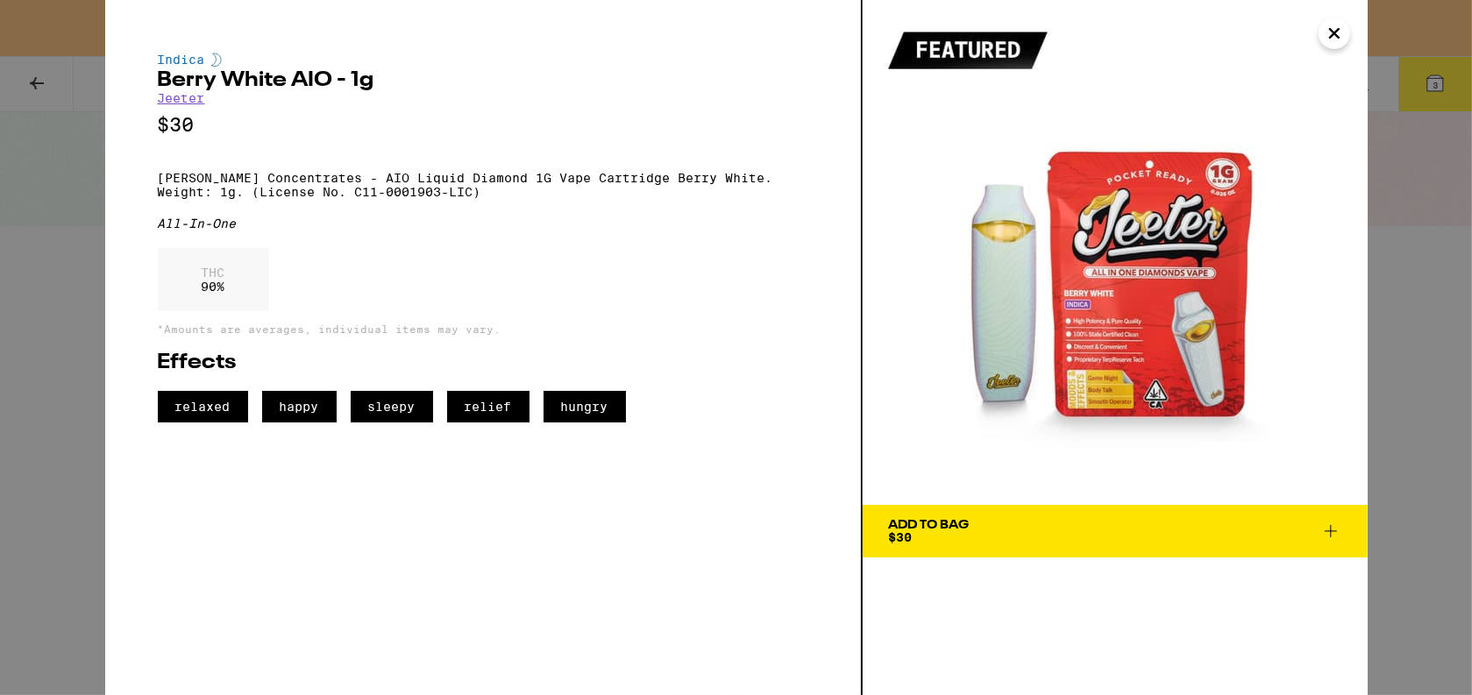
click at [1333, 43] on icon "Close" at bounding box center [1334, 33] width 21 height 26
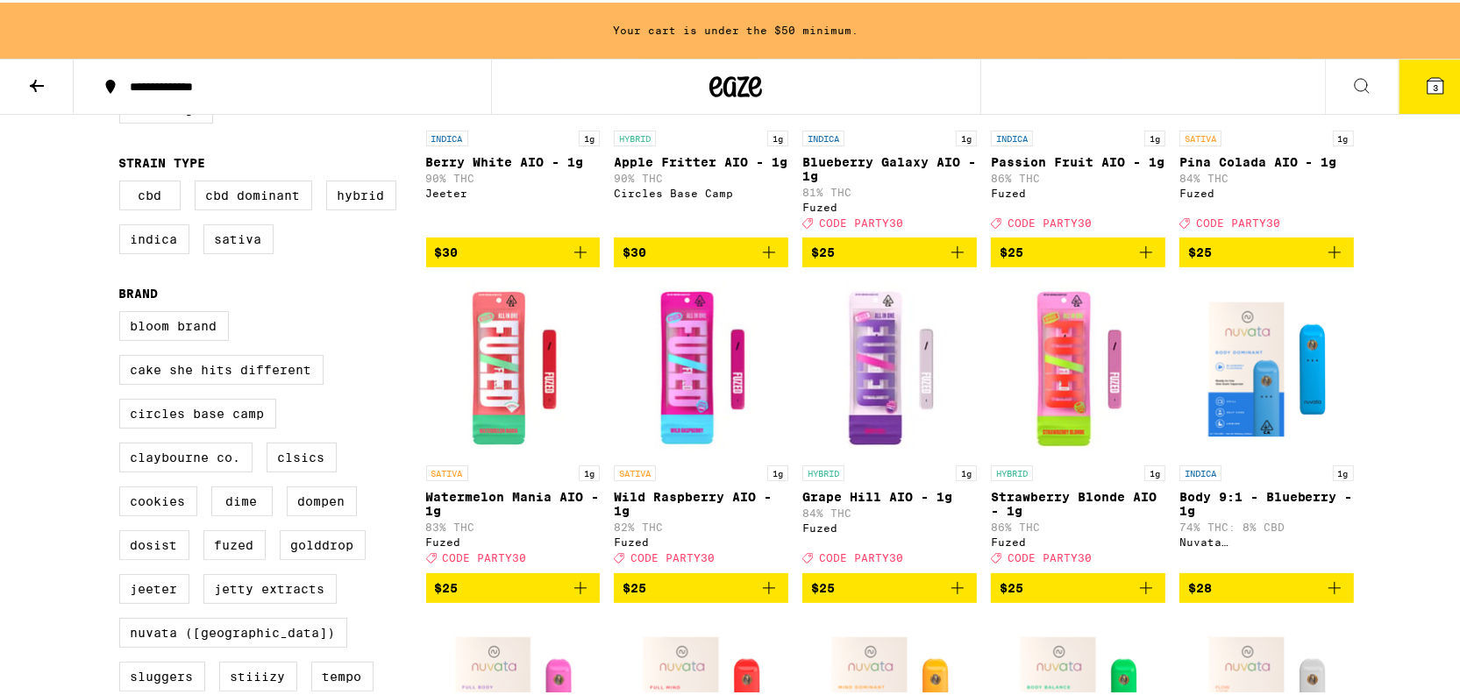
scroll to position [398, 0]
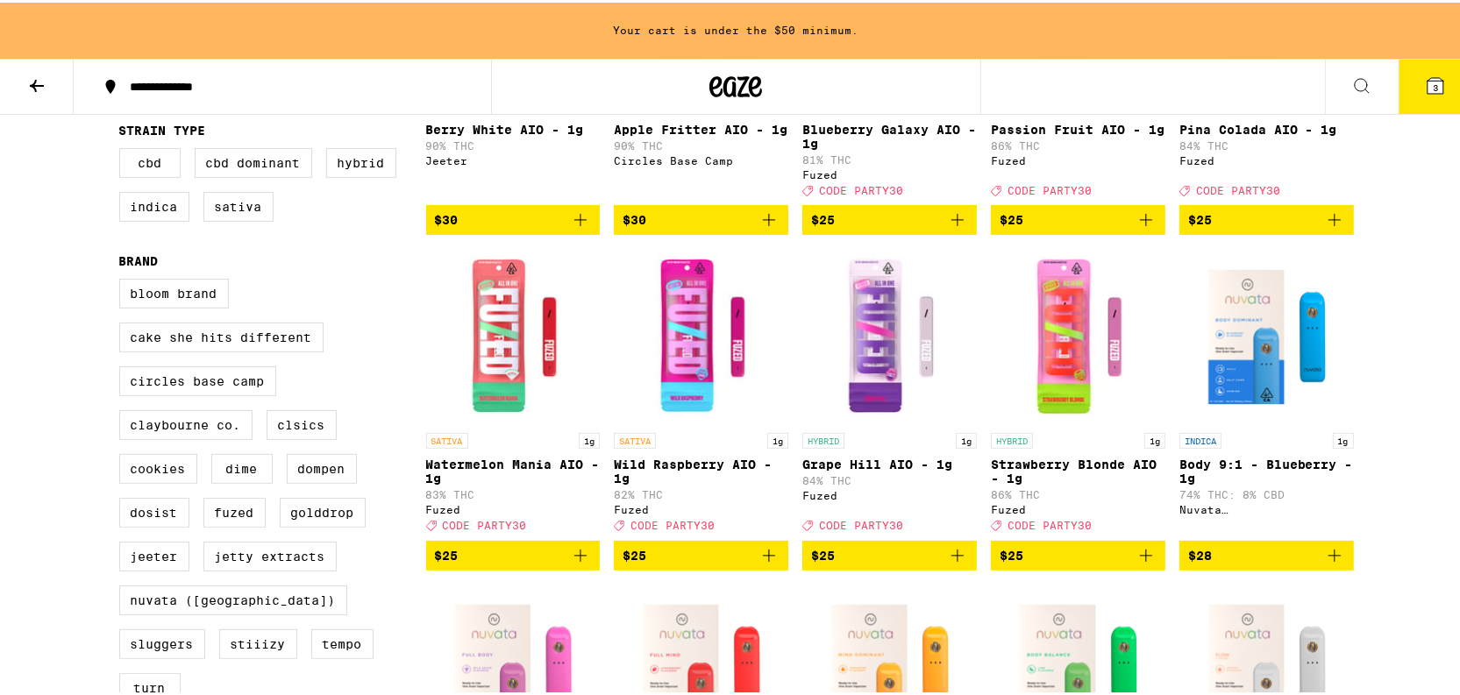
click at [517, 359] on img "Open page for Watermelon Mania AIO - 1g from Fuzed" at bounding box center [513, 333] width 174 height 175
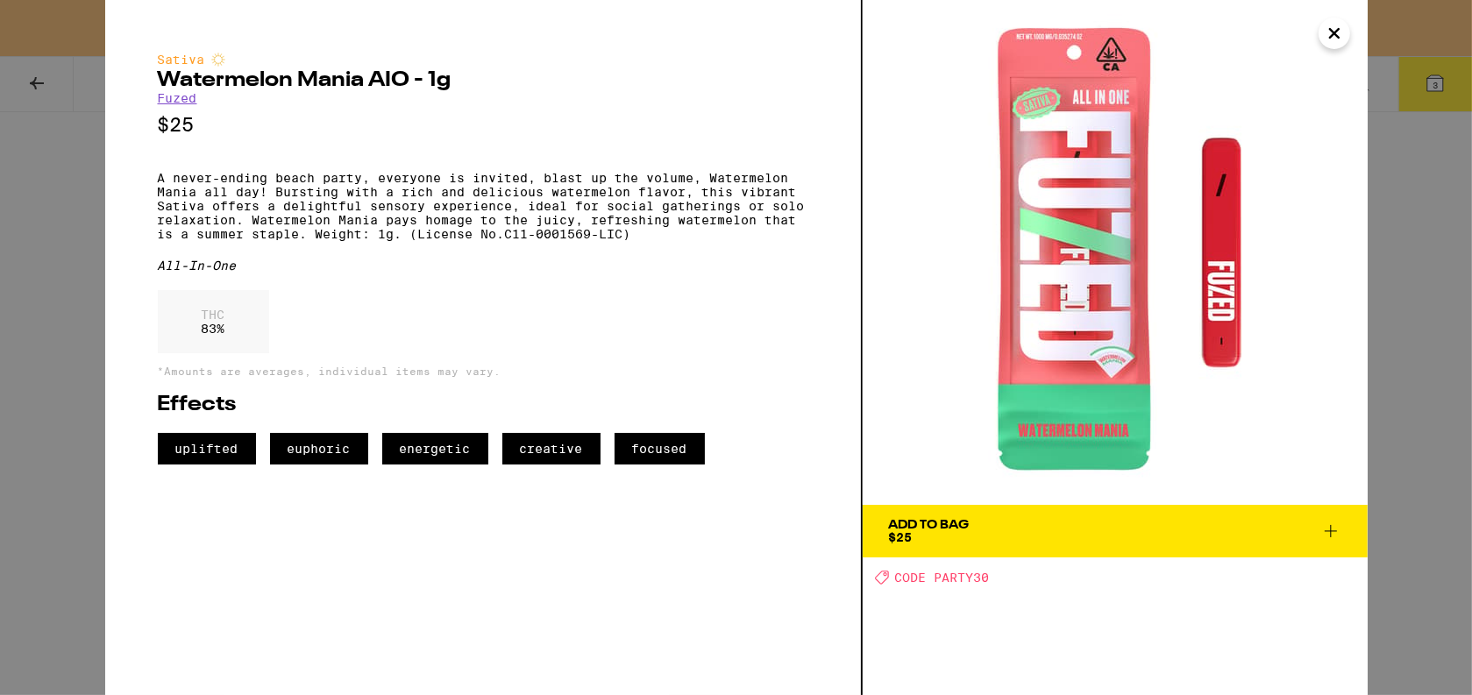
click at [1331, 39] on icon "Close" at bounding box center [1334, 33] width 21 height 26
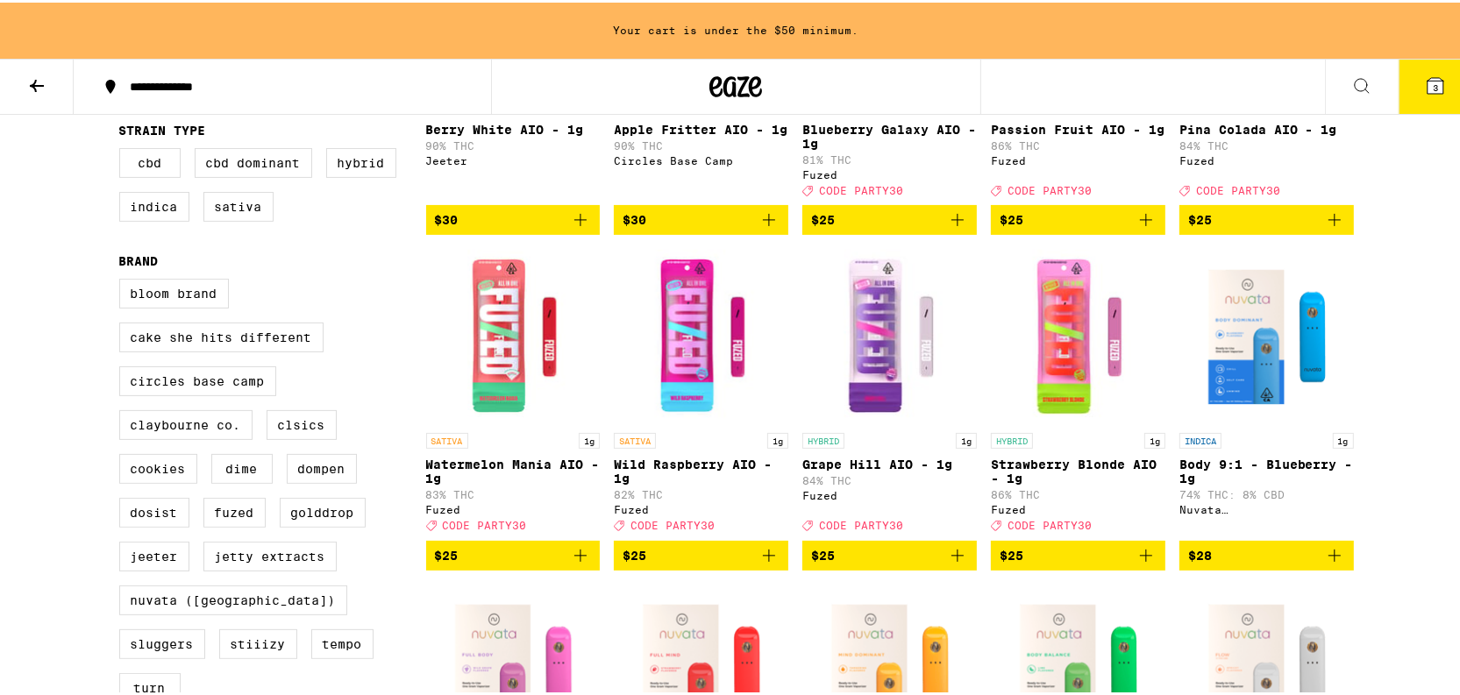
click at [866, 387] on img "Open page for Grape Hill AIO - 1g from Fuzed" at bounding box center [889, 333] width 174 height 175
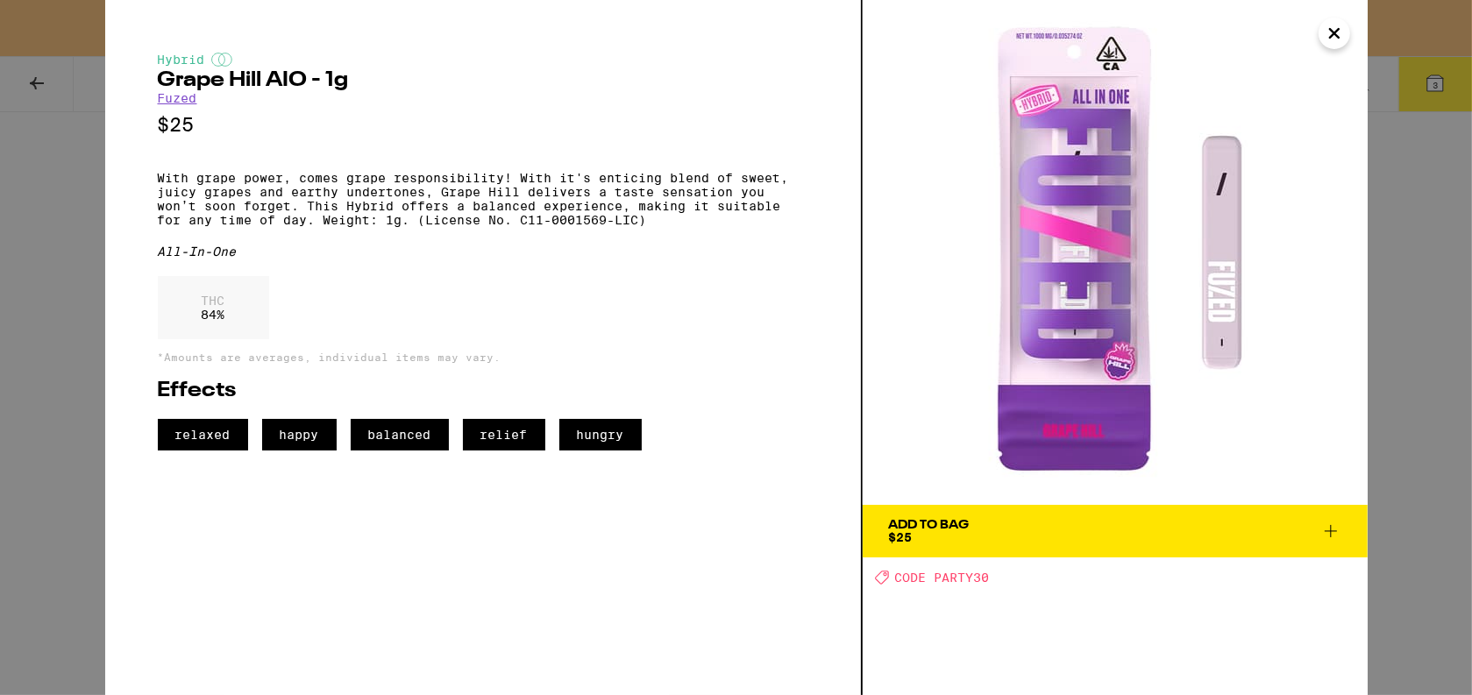
click at [971, 523] on span "Add To Bag $25" at bounding box center [1115, 531] width 452 height 25
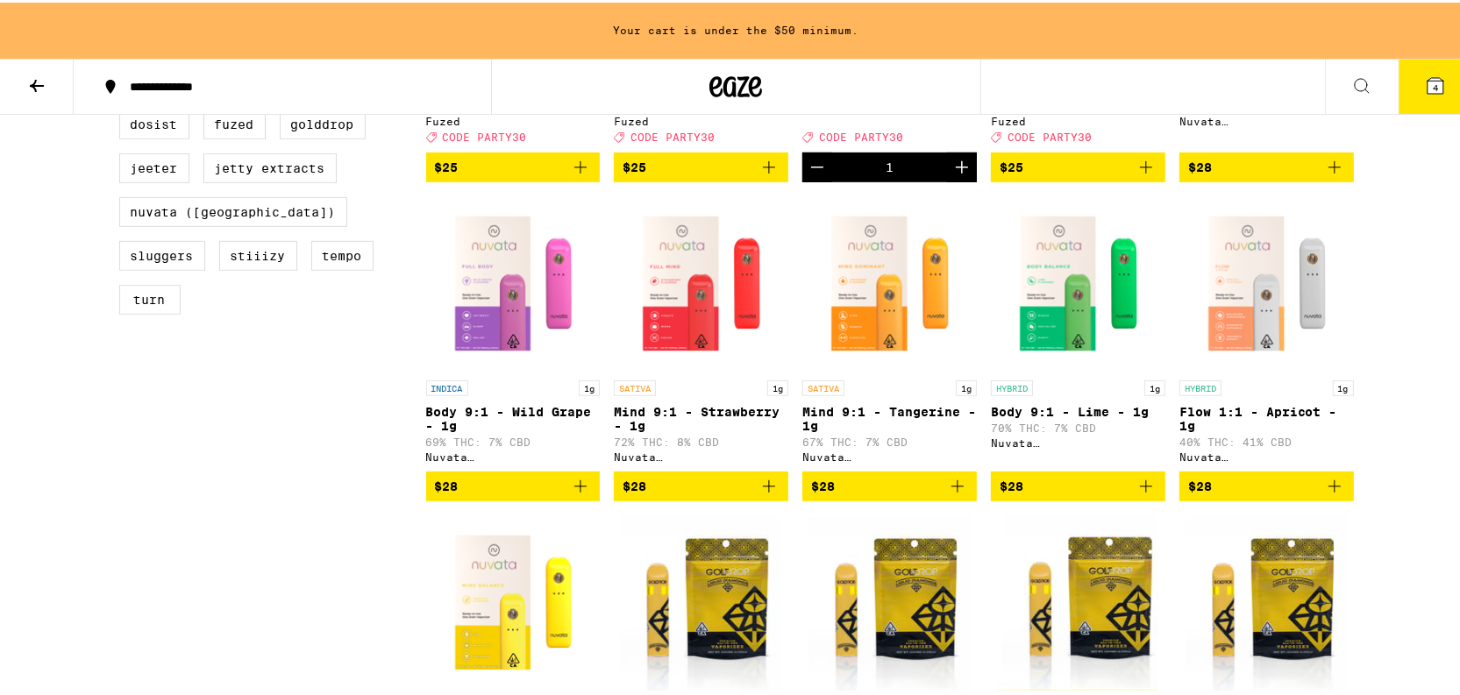
scroll to position [797, 0]
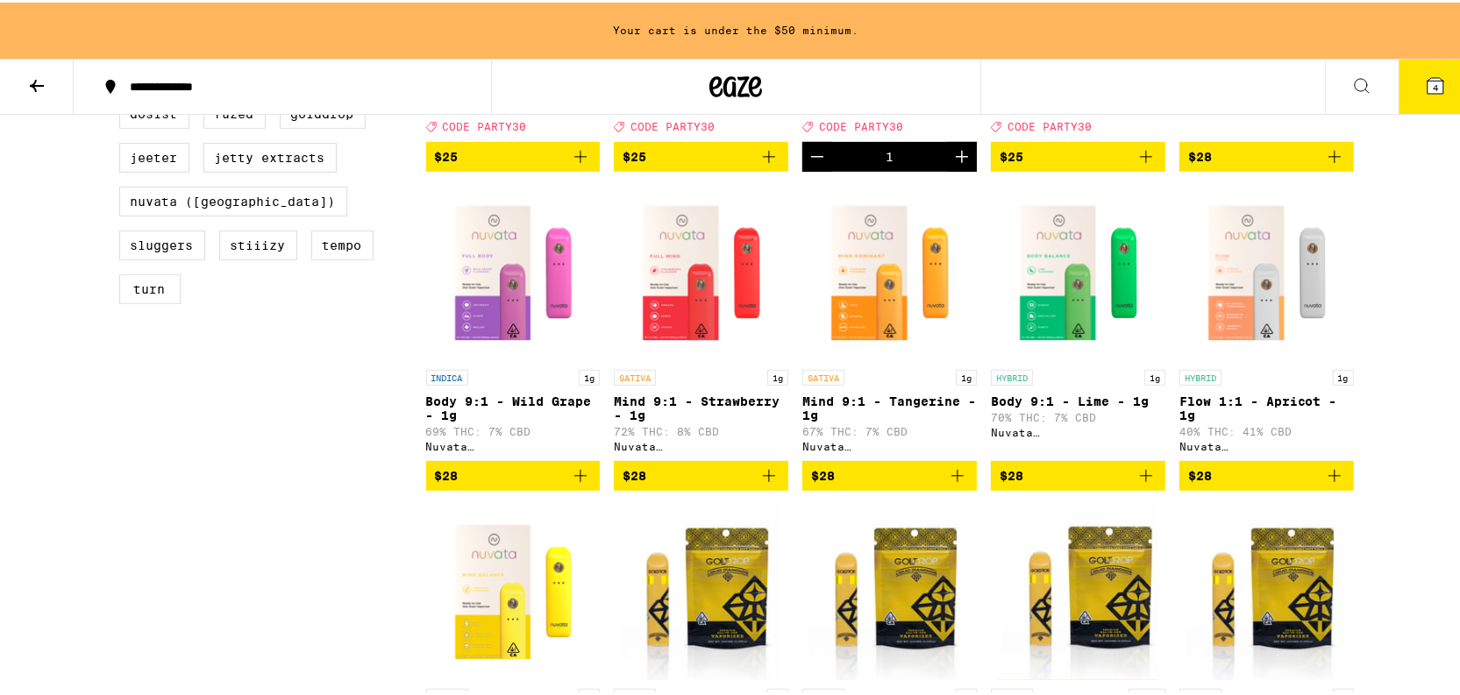
click at [1248, 326] on img "Open page for Flow 1:1 - Apricot - 1g from Nuvata (CA)" at bounding box center [1266, 270] width 174 height 175
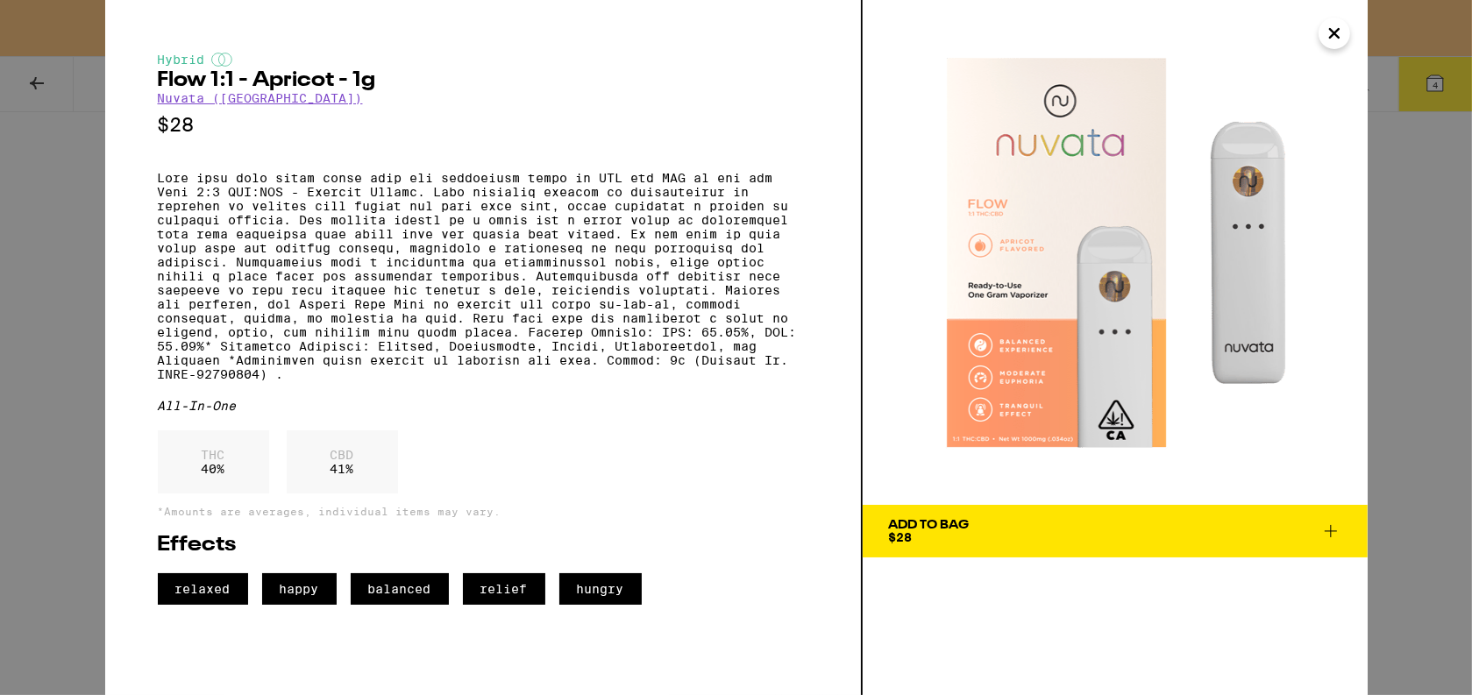
click at [1320, 32] on button "Close" at bounding box center [1335, 34] width 32 height 32
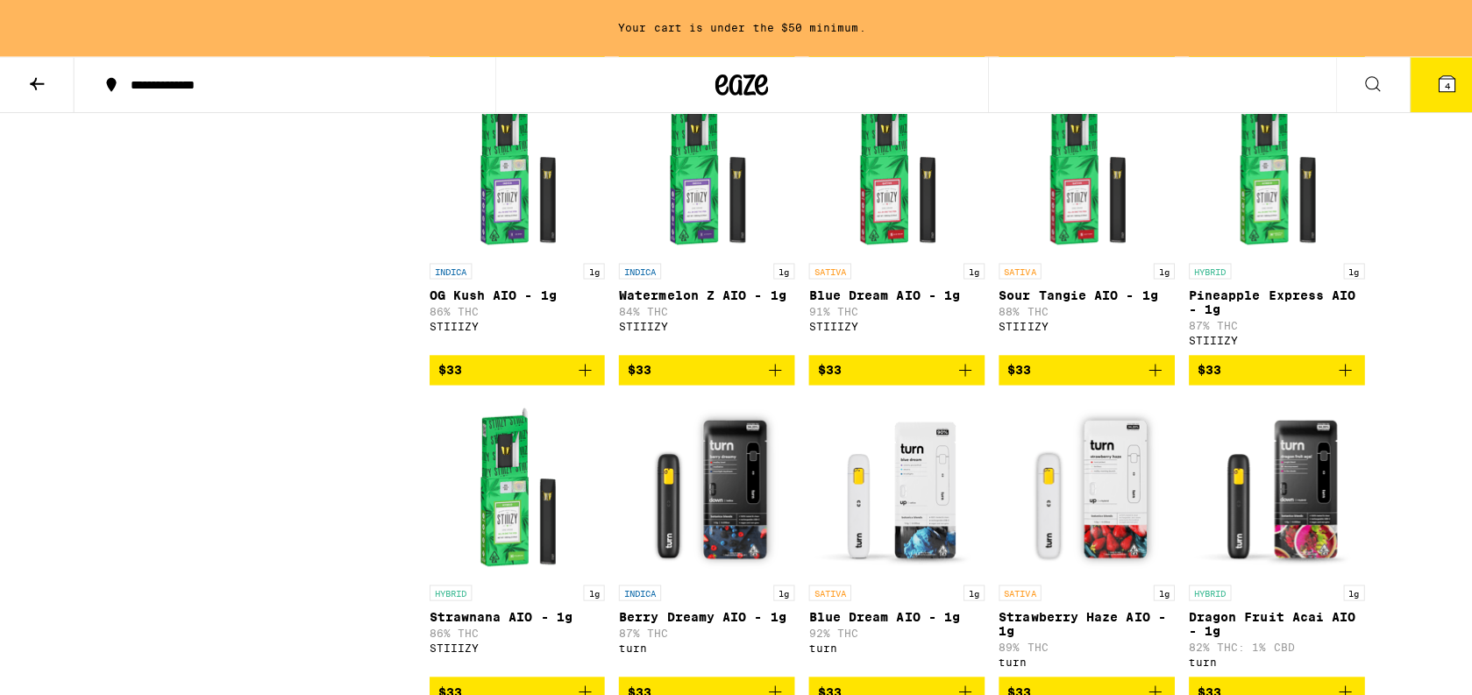
scroll to position [1153, 0]
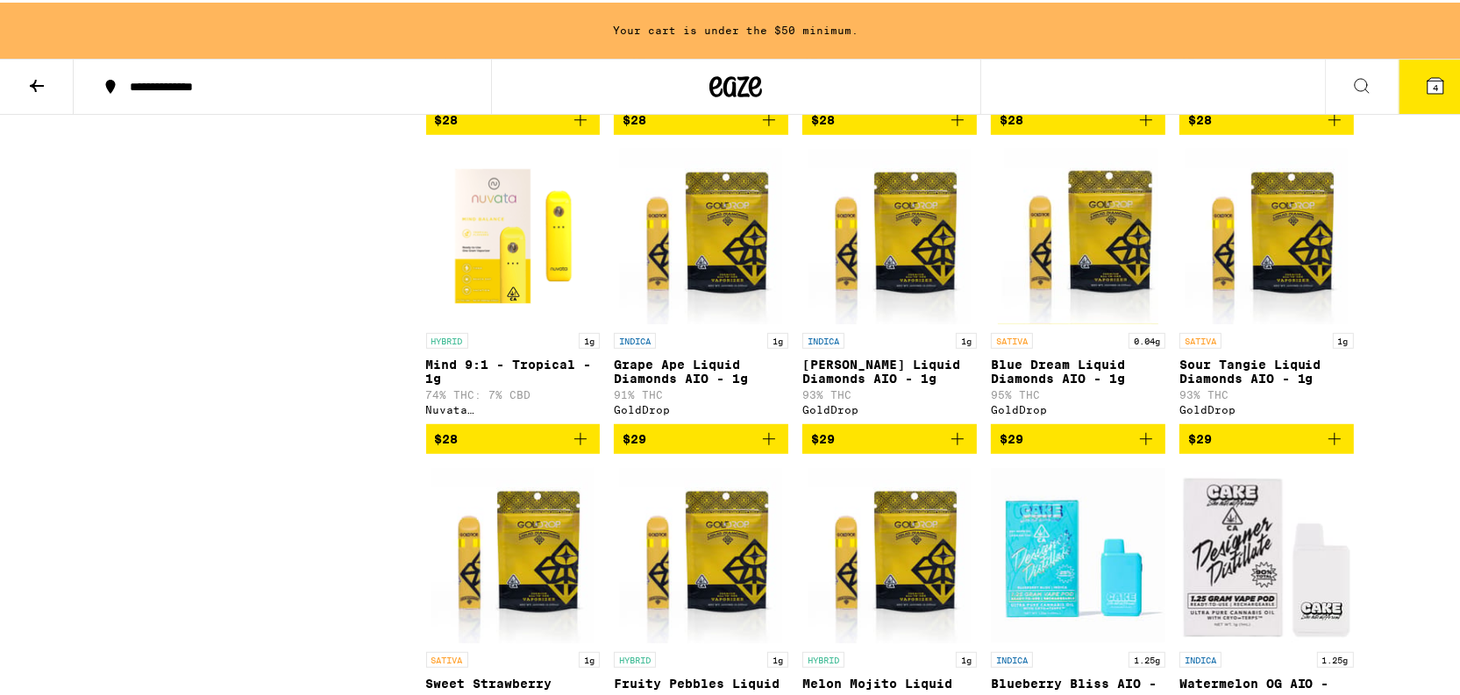
click at [1424, 68] on button "4" at bounding box center [1435, 84] width 74 height 54
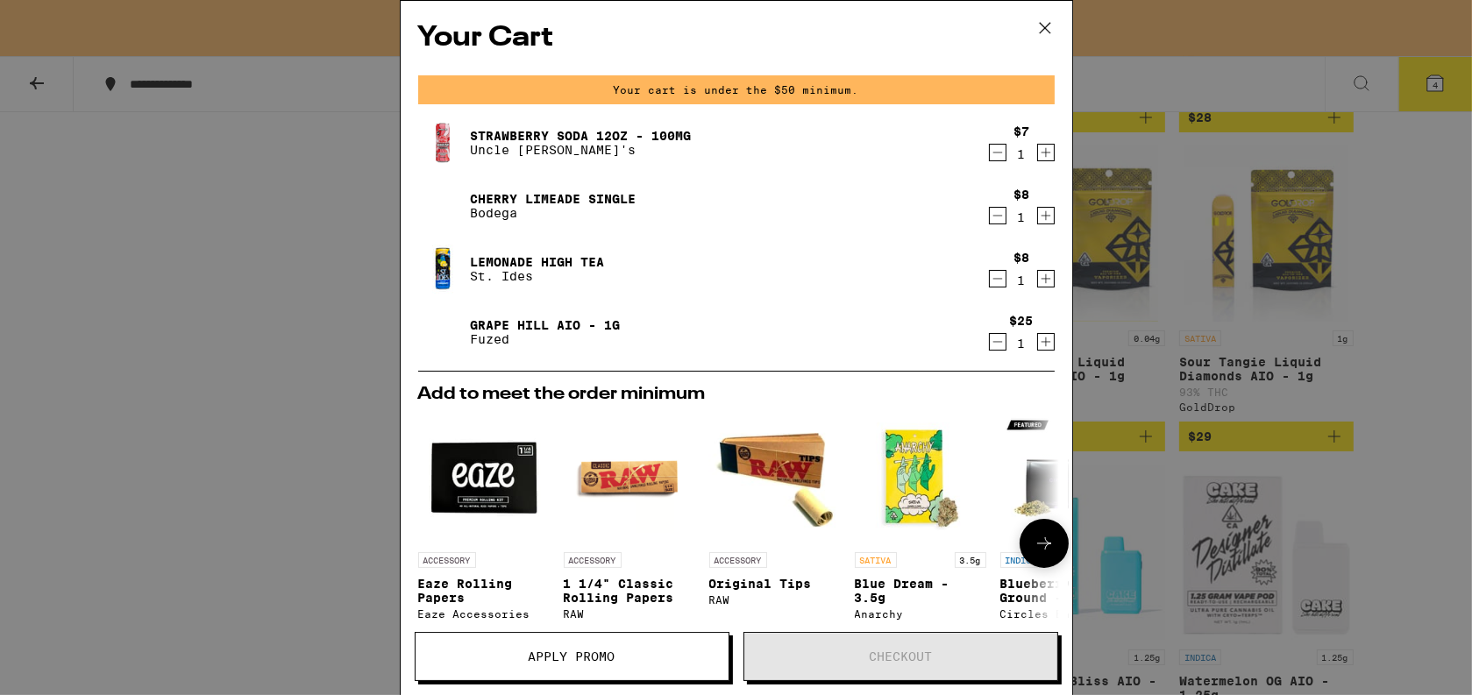
scroll to position [79, 0]
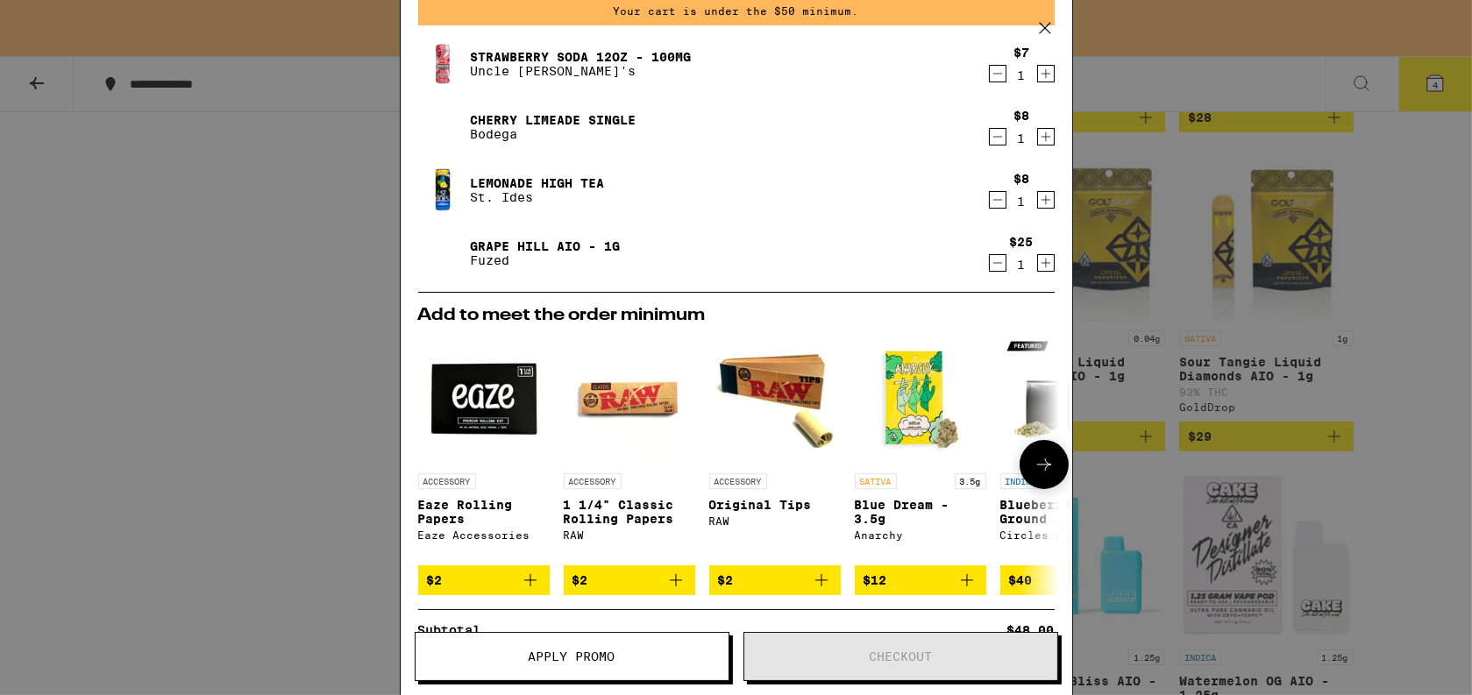
click at [1034, 470] on icon at bounding box center [1044, 464] width 21 height 21
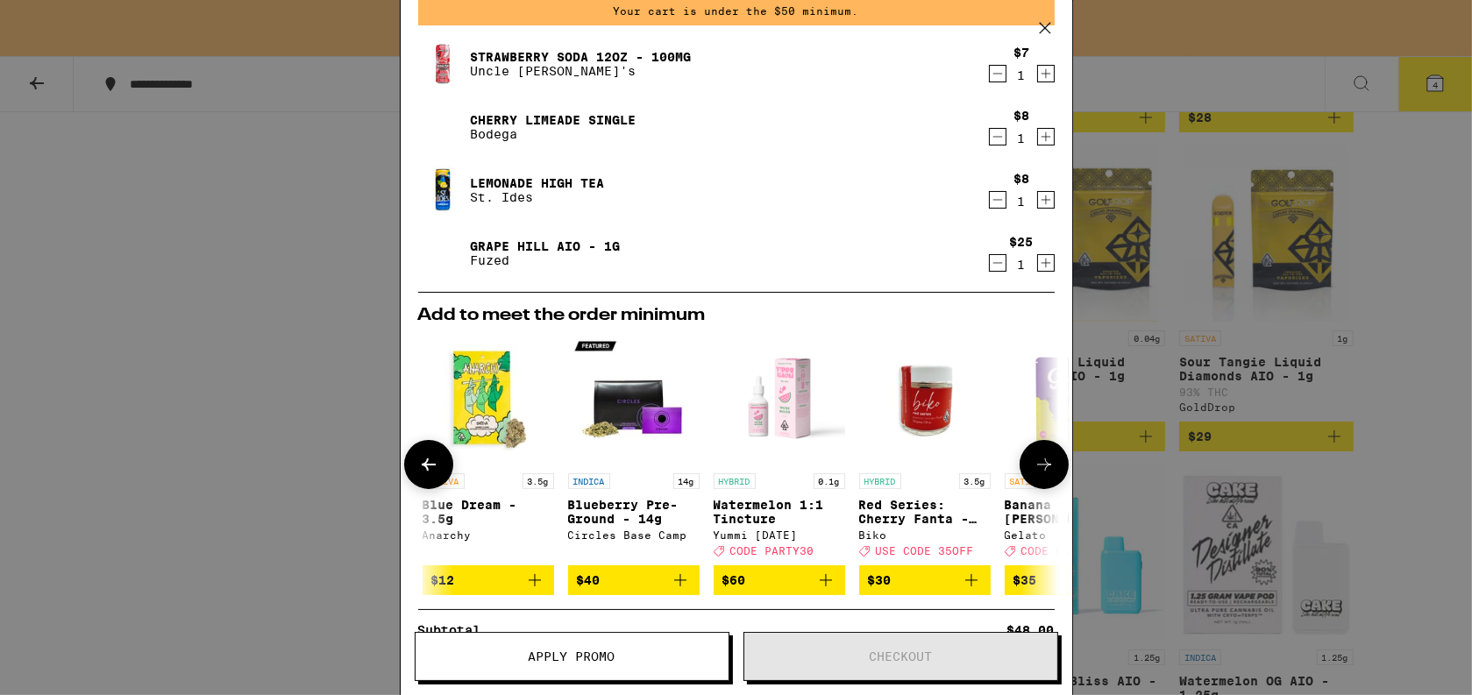
click at [1037, 470] on icon at bounding box center [1044, 464] width 14 height 12
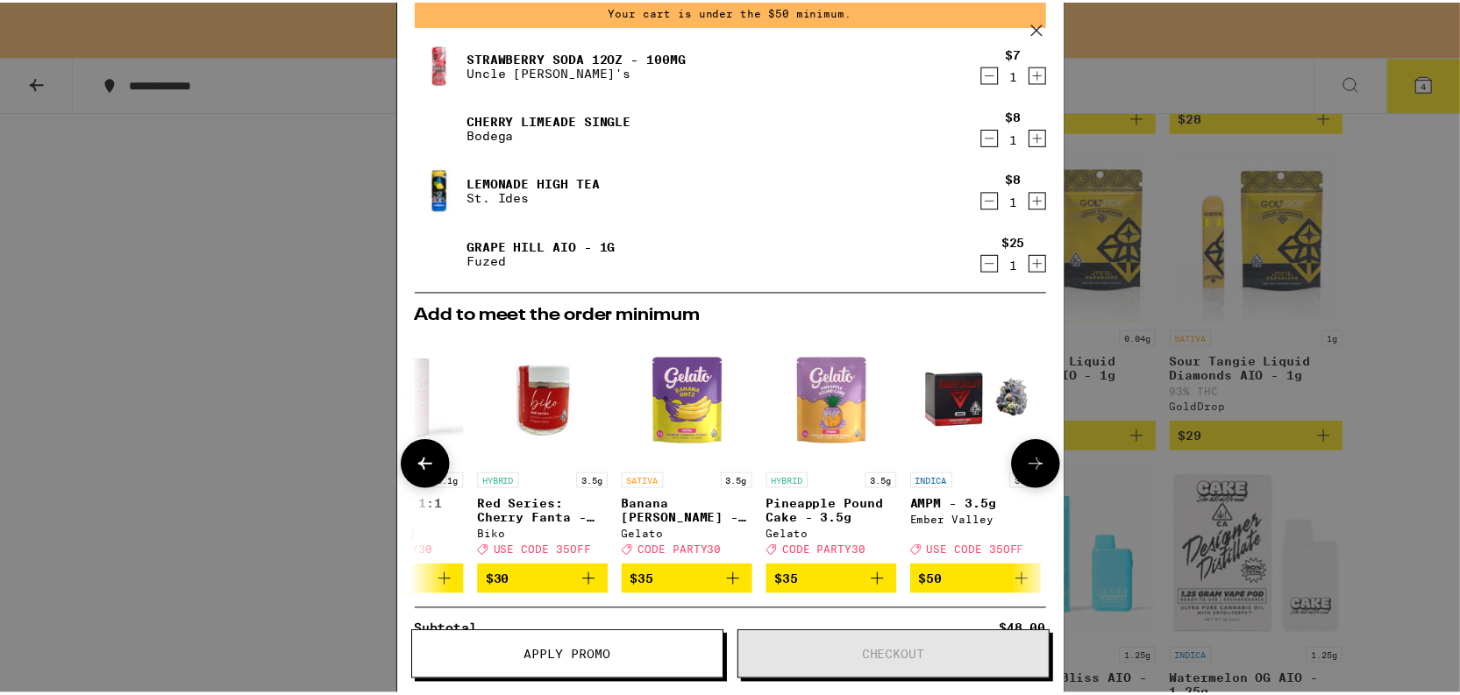
scroll to position [0, 830]
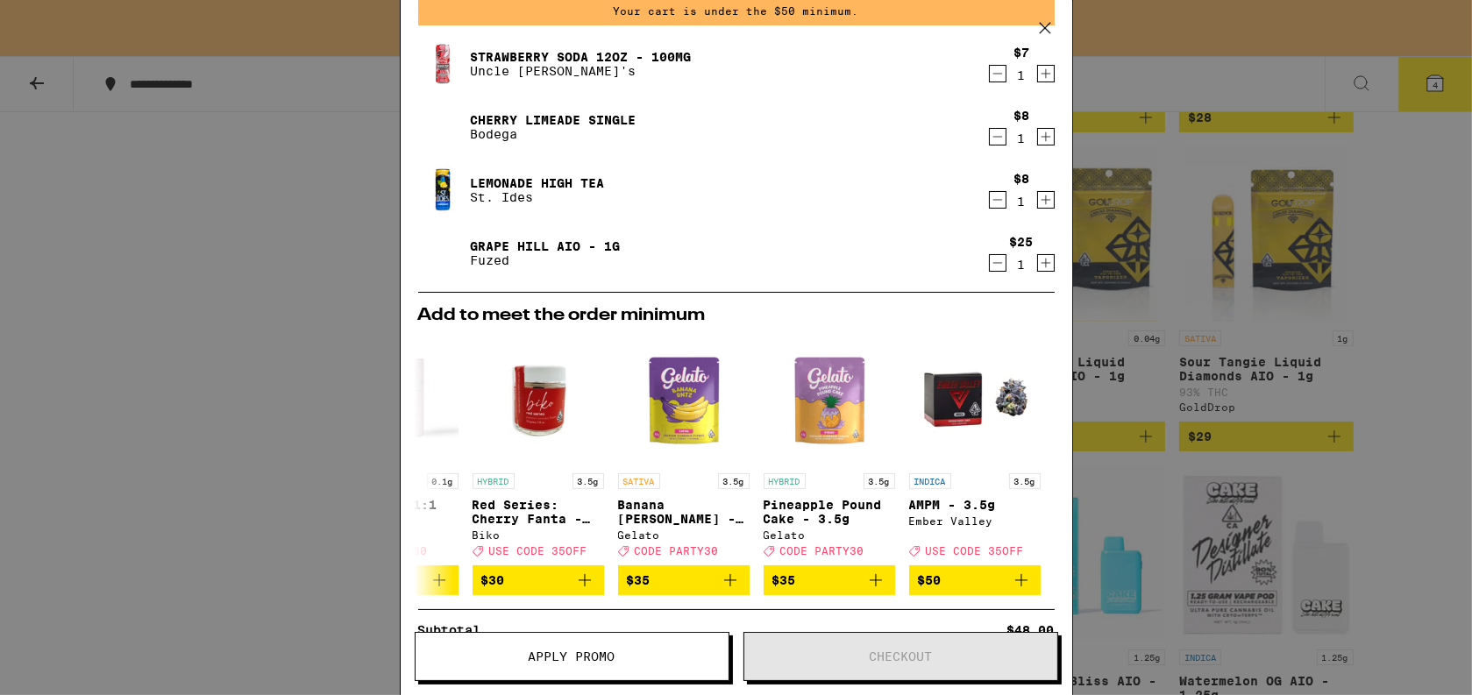
drag, startPoint x: 1036, startPoint y: 25, endPoint x: 1021, endPoint y: 64, distance: 42.2
click at [1037, 25] on icon at bounding box center [1045, 28] width 26 height 26
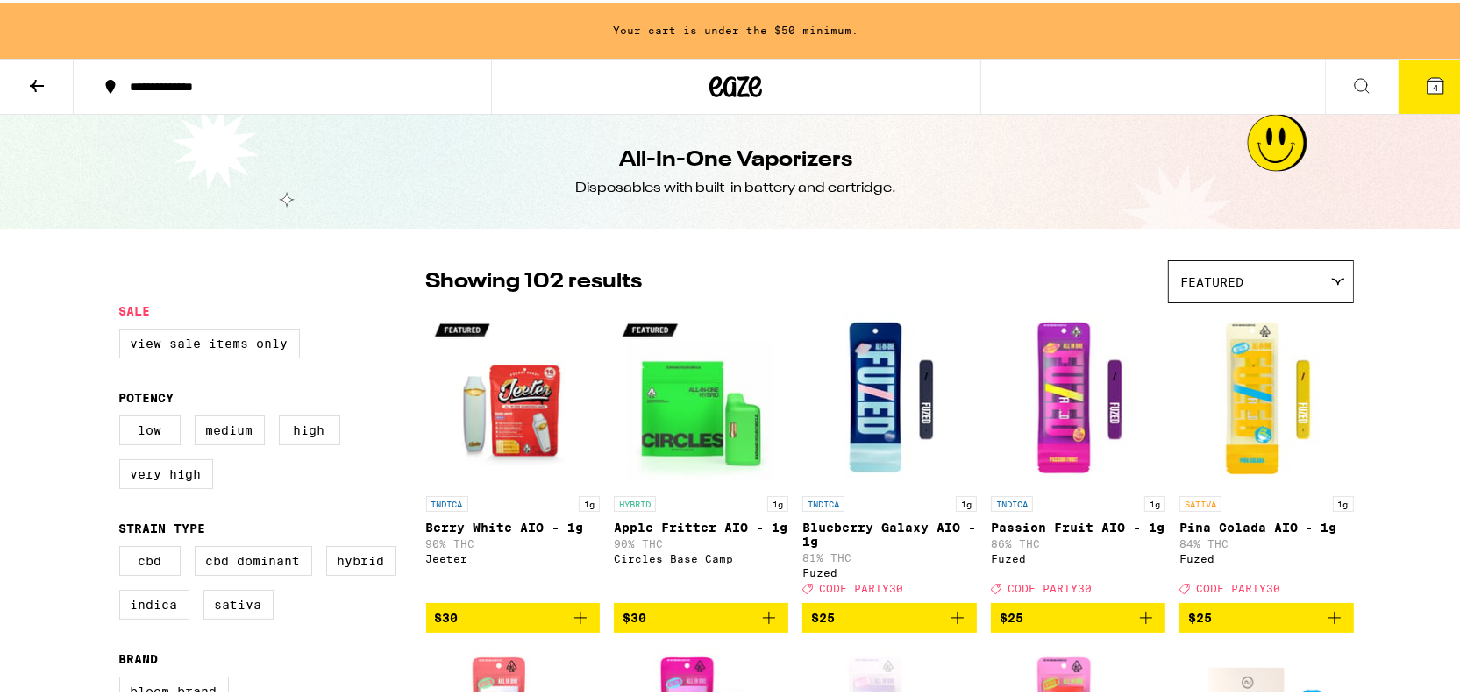
click at [53, 89] on button at bounding box center [37, 84] width 74 height 55
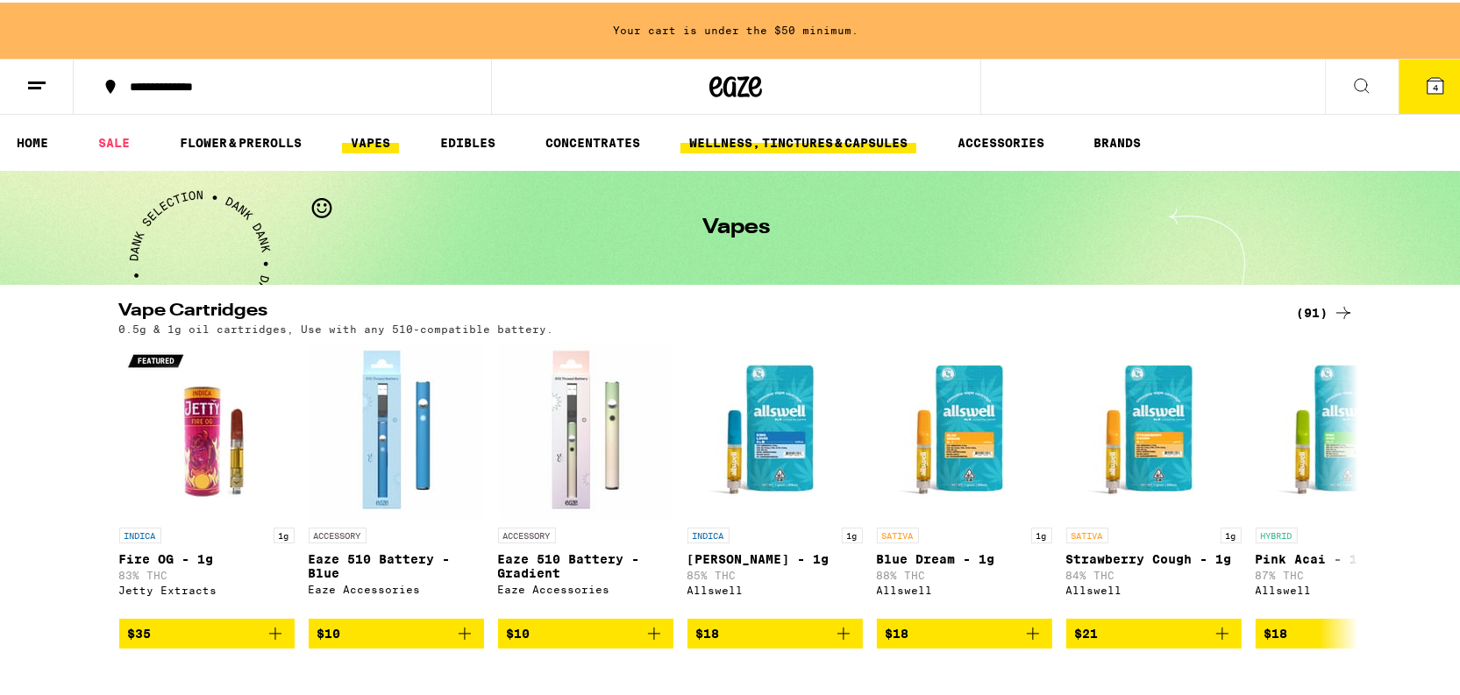
click at [835, 143] on link "WELLNESS, TINCTURES & CAPSULES" at bounding box center [798, 140] width 236 height 21
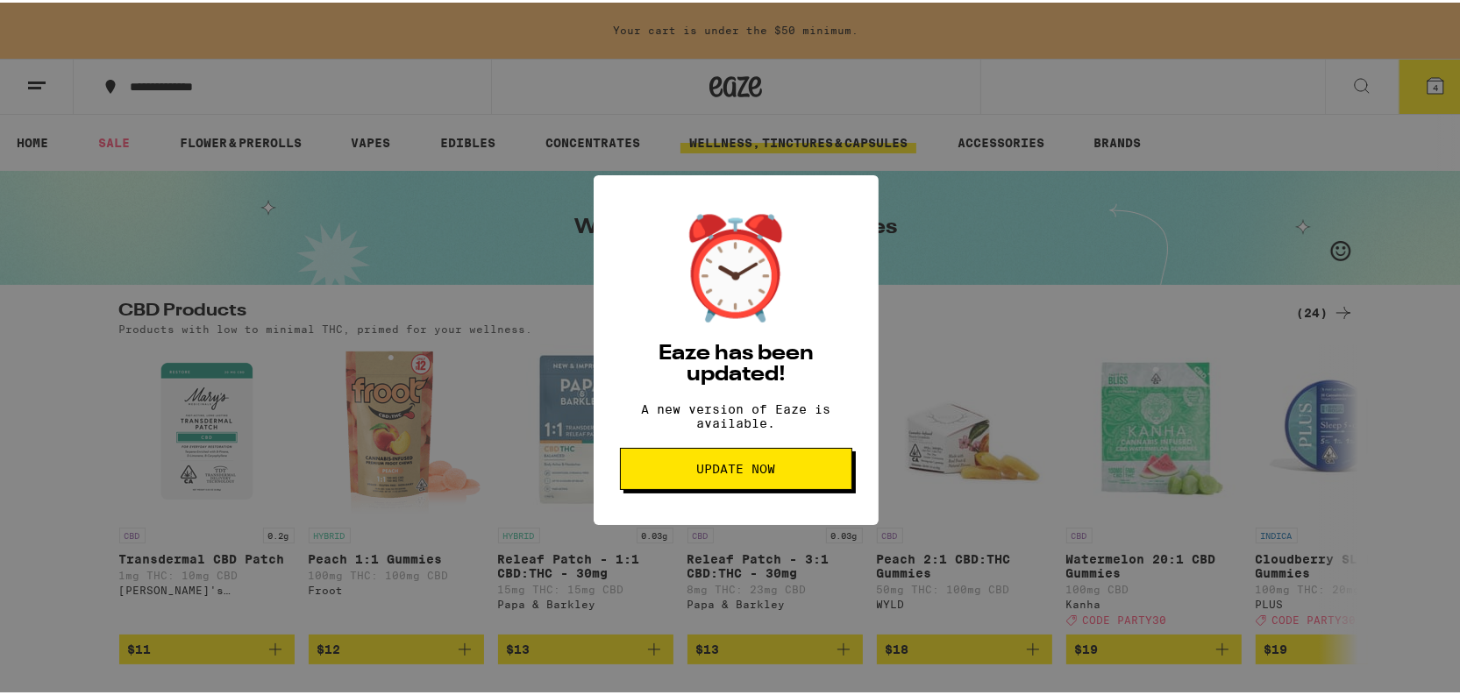
click at [739, 473] on span "Update Now" at bounding box center [736, 466] width 79 height 12
click at [737, 469] on button "Update Now" at bounding box center [736, 466] width 232 height 42
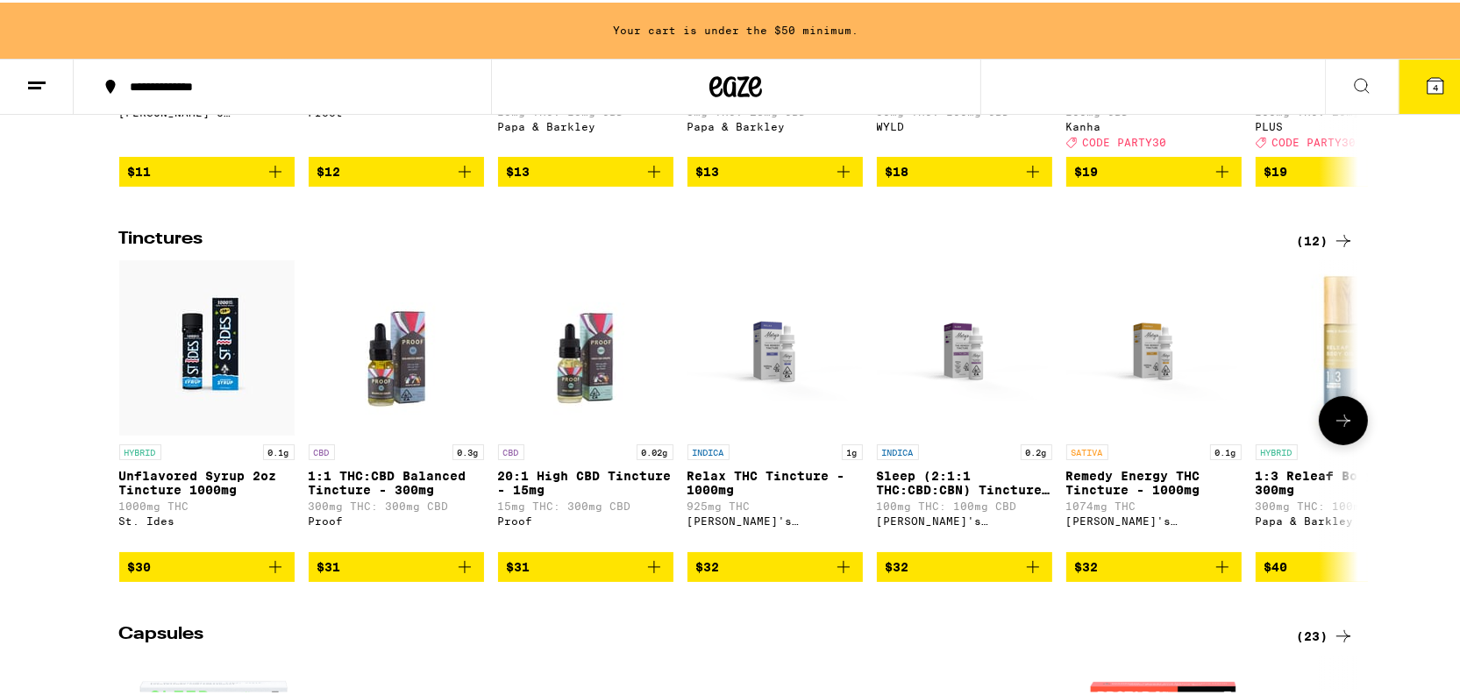
click at [1340, 443] on button at bounding box center [1343, 418] width 49 height 49
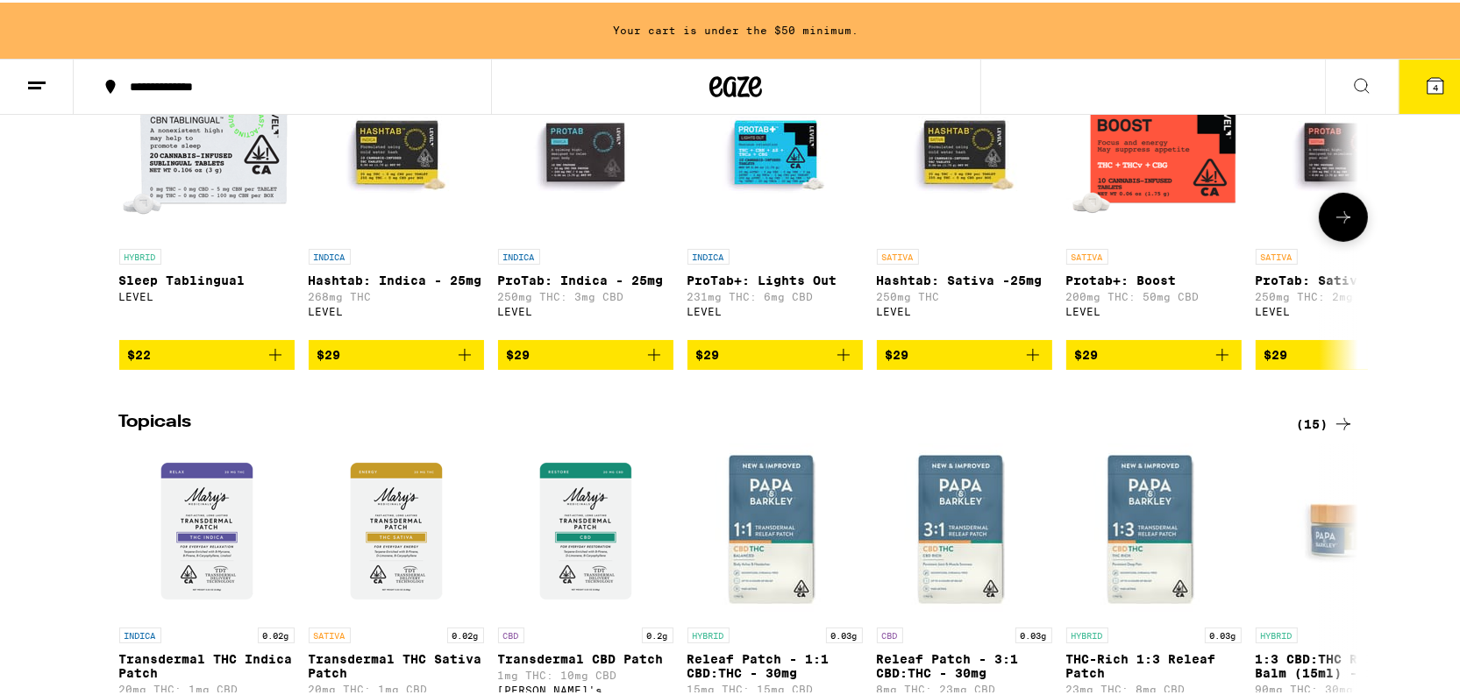
scroll to position [956, 0]
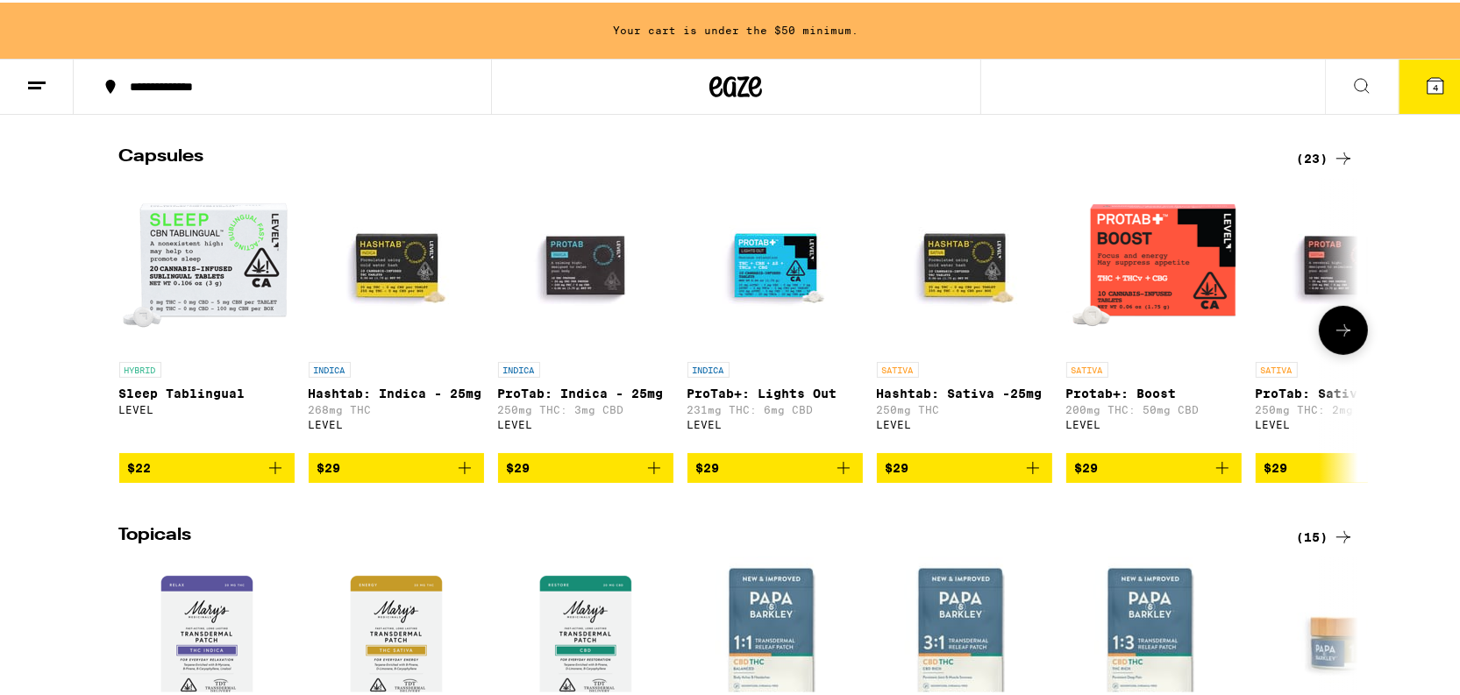
click at [1333, 338] on icon at bounding box center [1343, 327] width 21 height 21
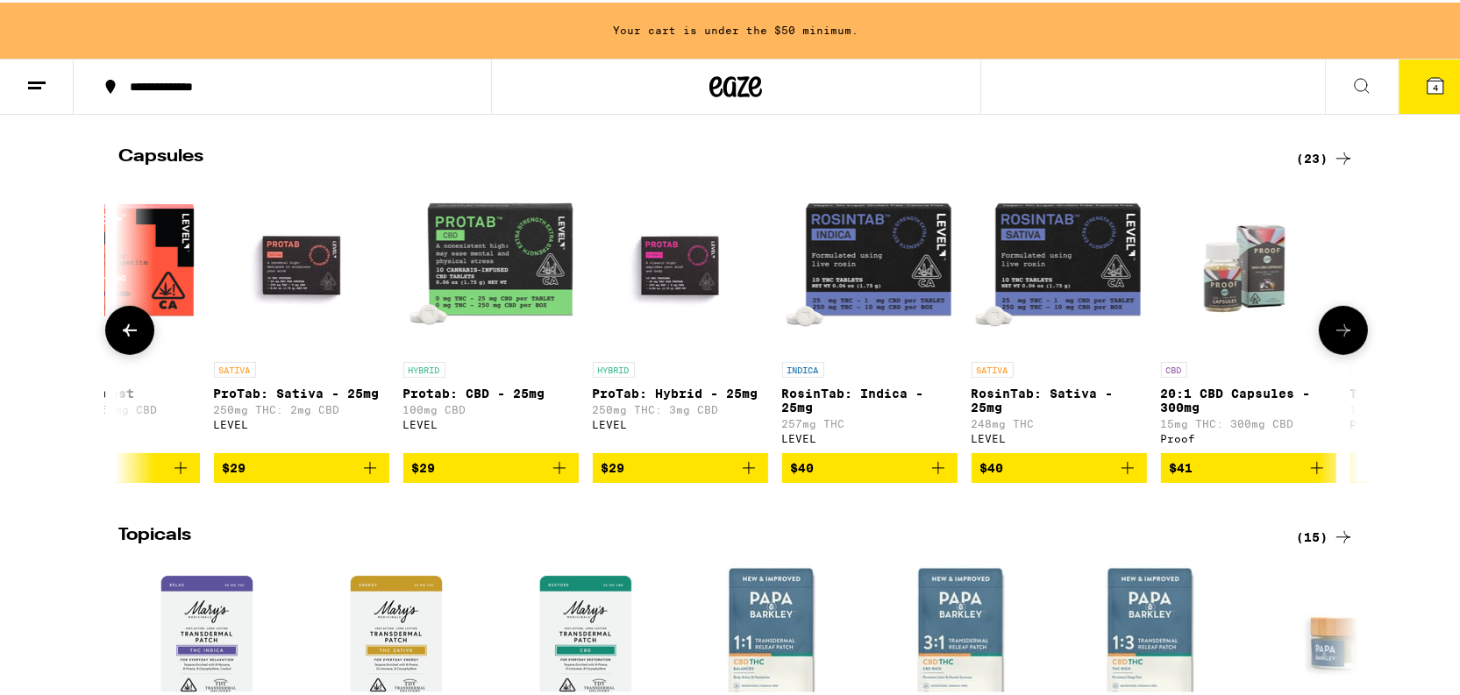
scroll to position [0, 1042]
click at [1333, 338] on icon at bounding box center [1343, 327] width 21 height 21
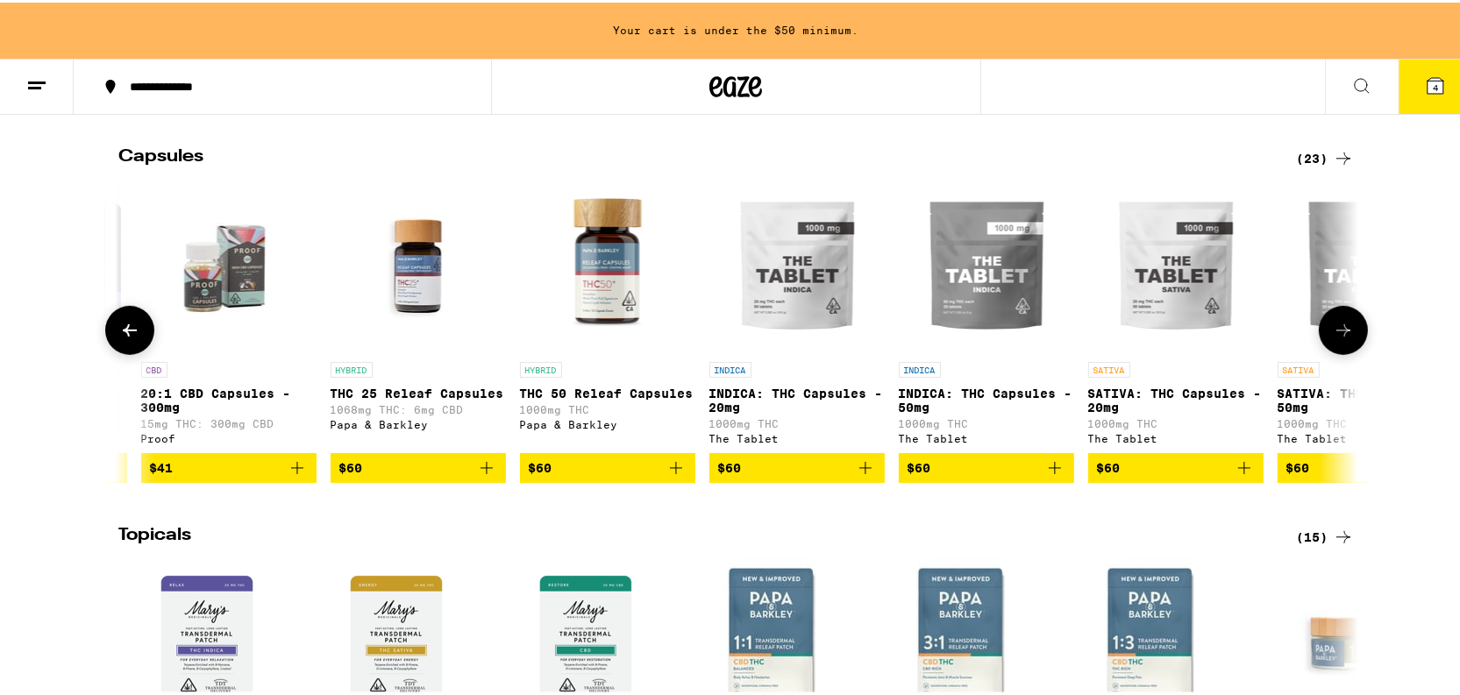
scroll to position [0, 2086]
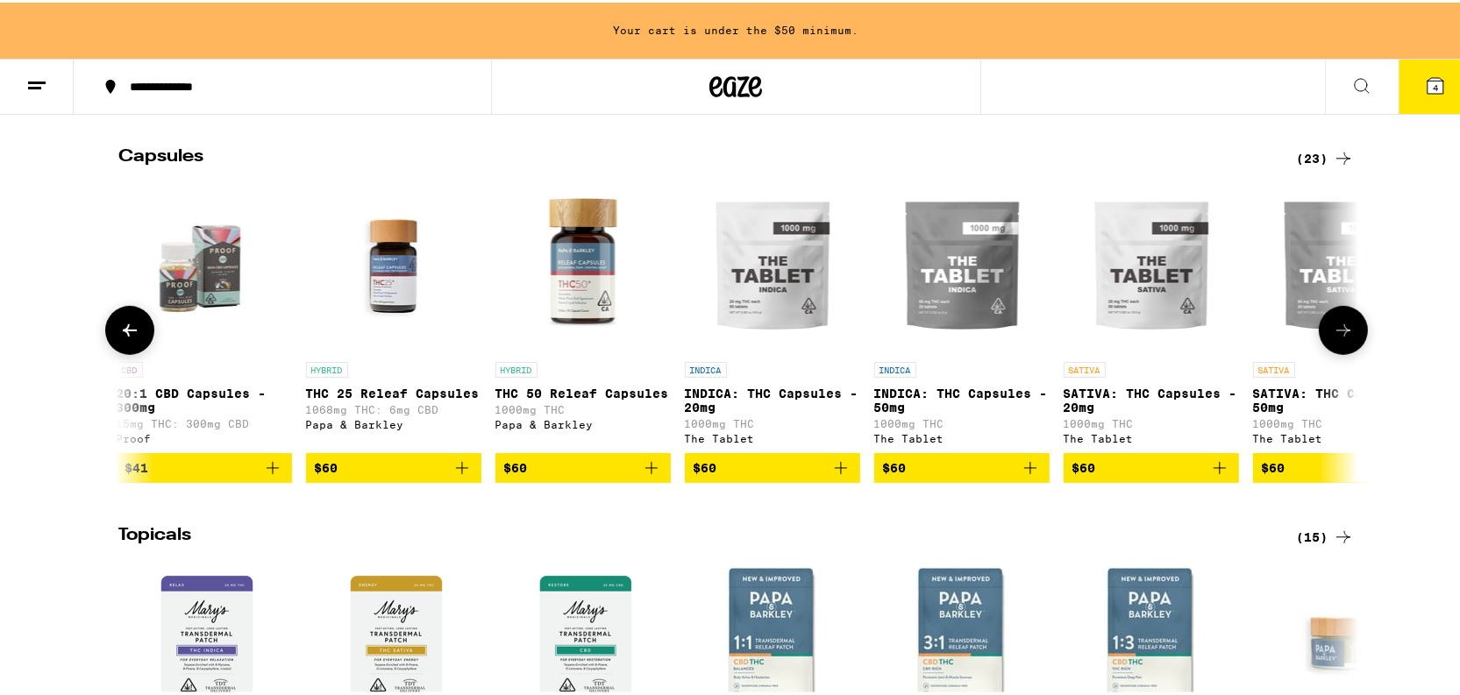
click at [1333, 338] on icon at bounding box center [1343, 327] width 21 height 21
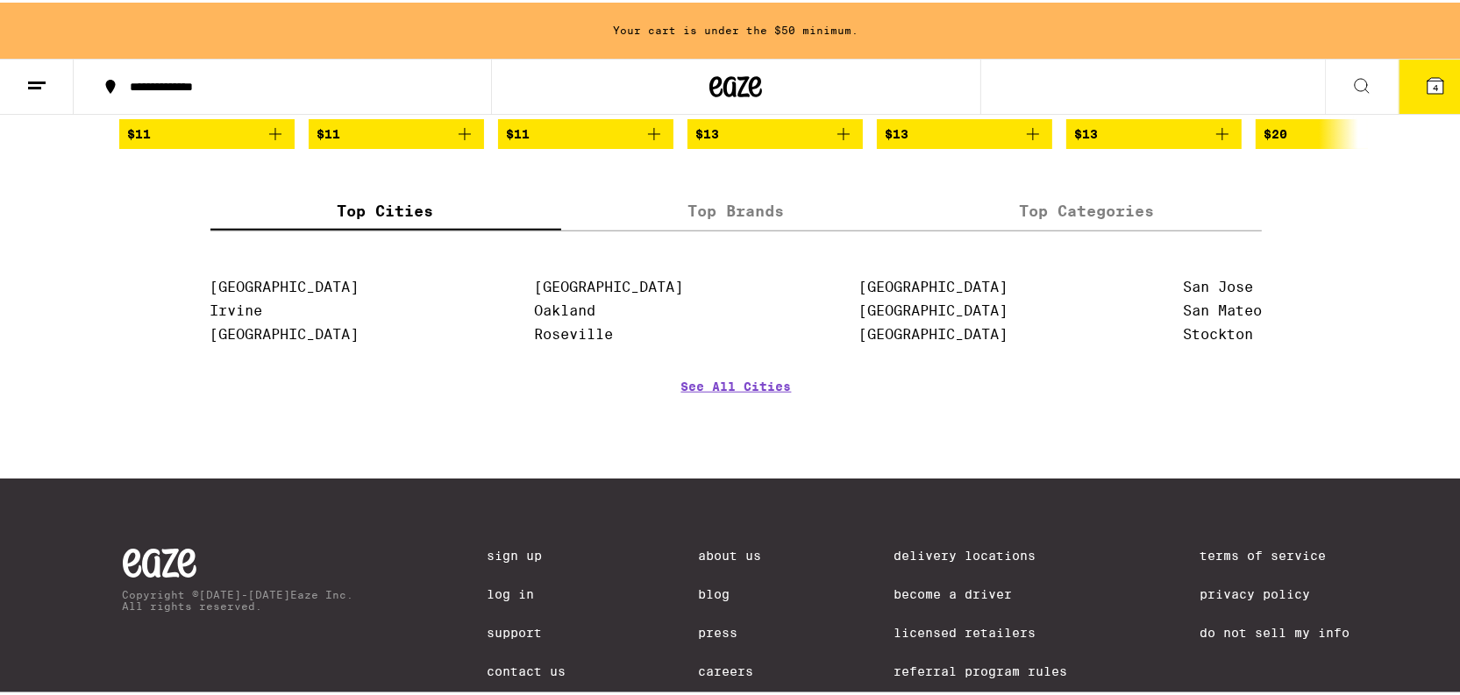
scroll to position [1674, 0]
